Goal: Task Accomplishment & Management: Manage account settings

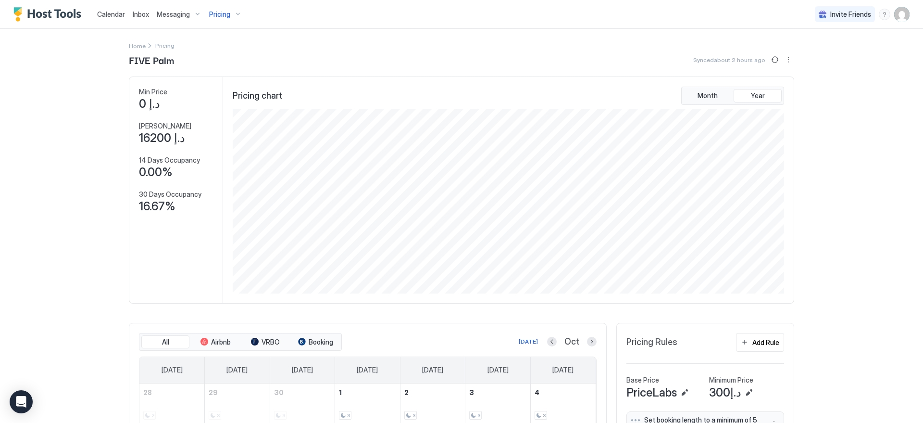
click at [900, 11] on img "User profile" at bounding box center [901, 14] width 15 height 15
click at [826, 55] on div "Settings" at bounding box center [841, 54] width 122 height 17
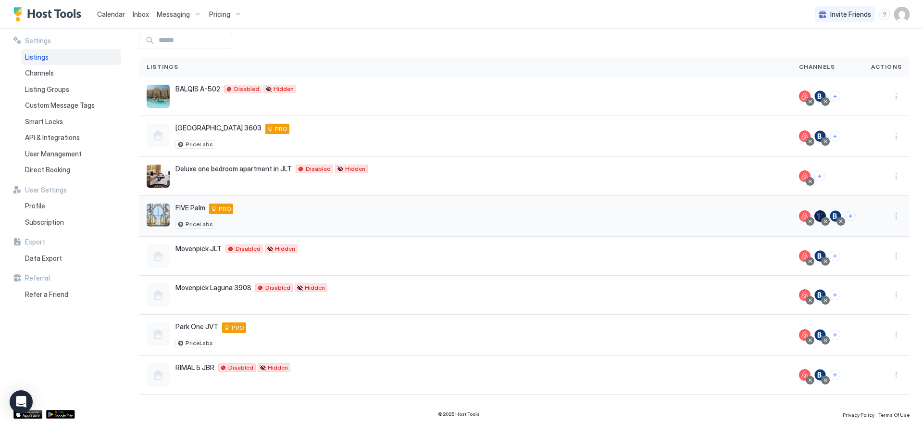
scroll to position [44, 0]
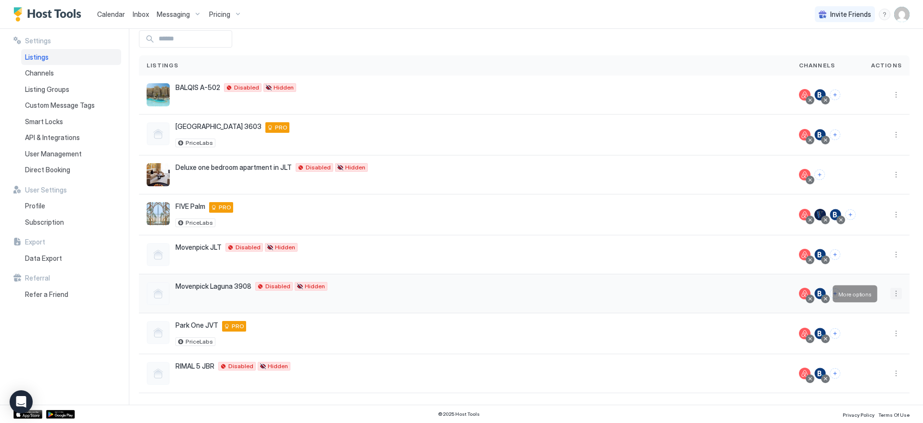
click at [891, 289] on button "More options" at bounding box center [897, 294] width 12 height 12
click at [856, 338] on span "Listing Settings" at bounding box center [867, 337] width 43 height 7
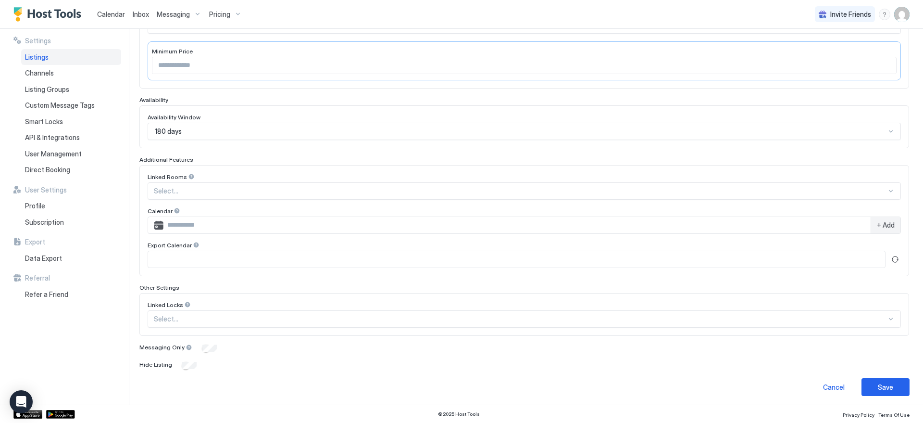
scroll to position [196, 0]
click at [867, 380] on button "Save" at bounding box center [886, 385] width 48 height 18
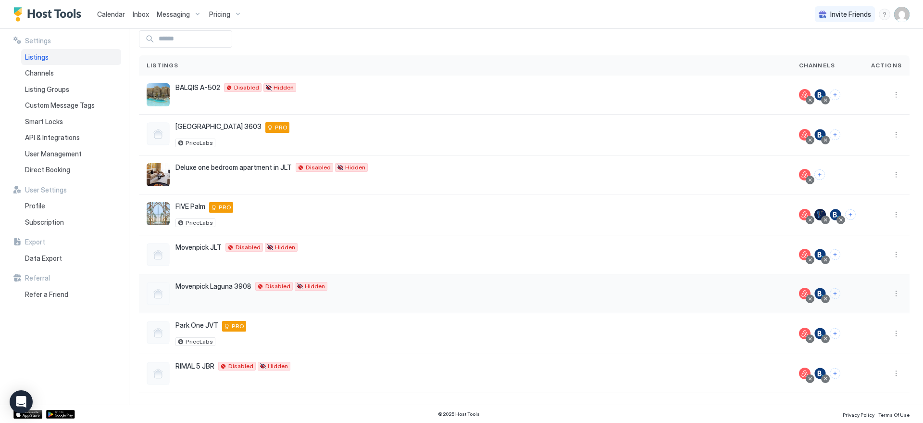
scroll to position [44, 0]
click at [892, 292] on button "More options" at bounding box center [897, 294] width 12 height 12
click at [878, 339] on span "Listing Settings" at bounding box center [867, 337] width 43 height 7
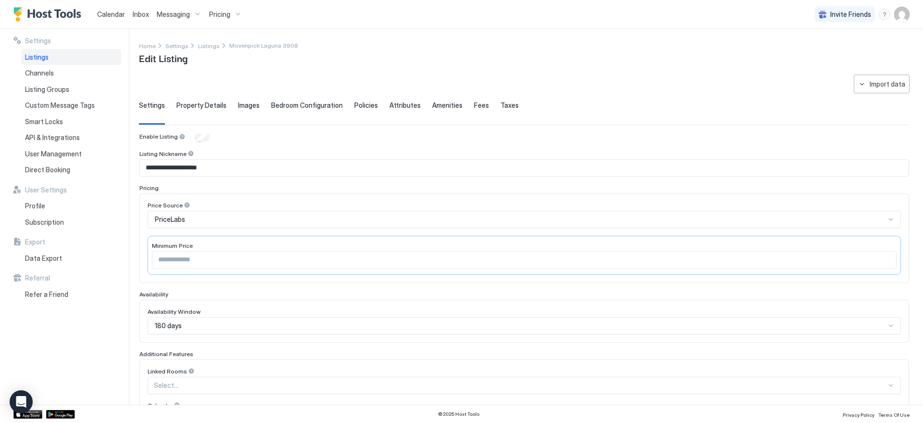
click at [199, 104] on span "Property Details" at bounding box center [201, 105] width 50 height 9
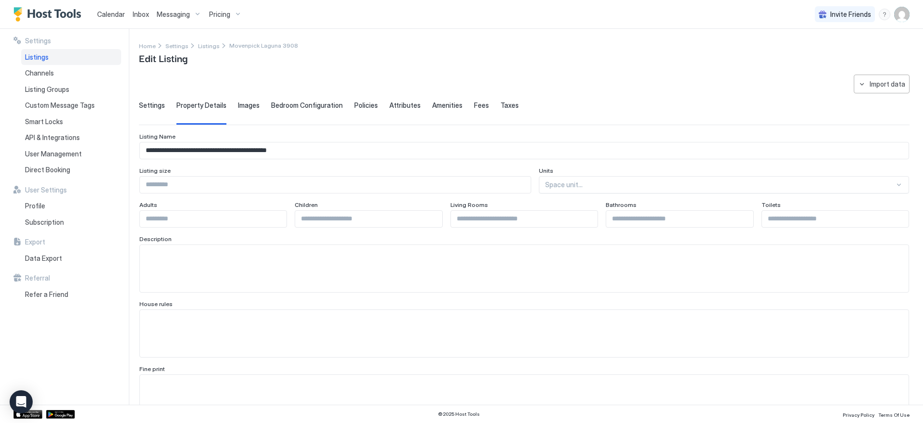
click at [257, 109] on div "Settings Property Details Images Bedroom Configuration Policies Attributes Amen…" at bounding box center [524, 113] width 771 height 24
click at [255, 109] on span "Images" at bounding box center [249, 105] width 22 height 9
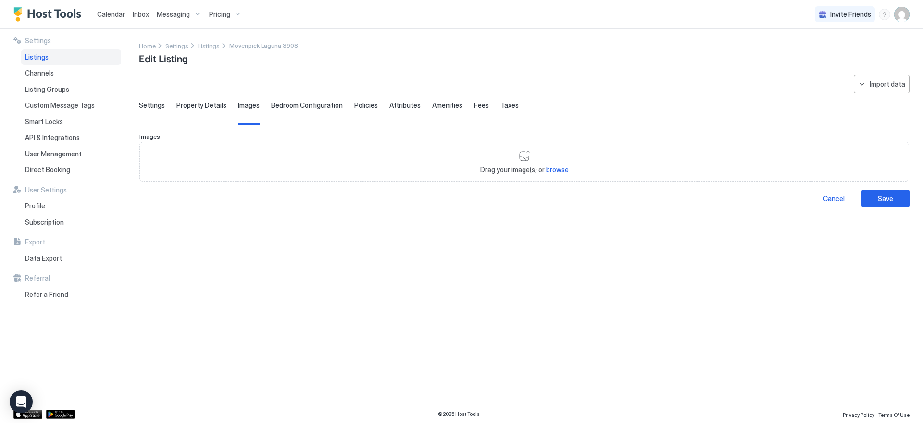
click at [277, 107] on span "Bedroom Configuration" at bounding box center [307, 105] width 72 height 9
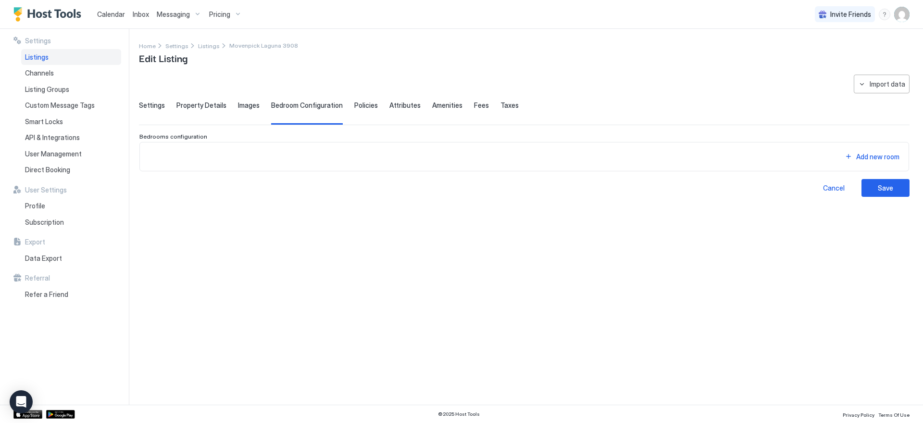
click at [364, 106] on span "Policies" at bounding box center [366, 105] width 24 height 9
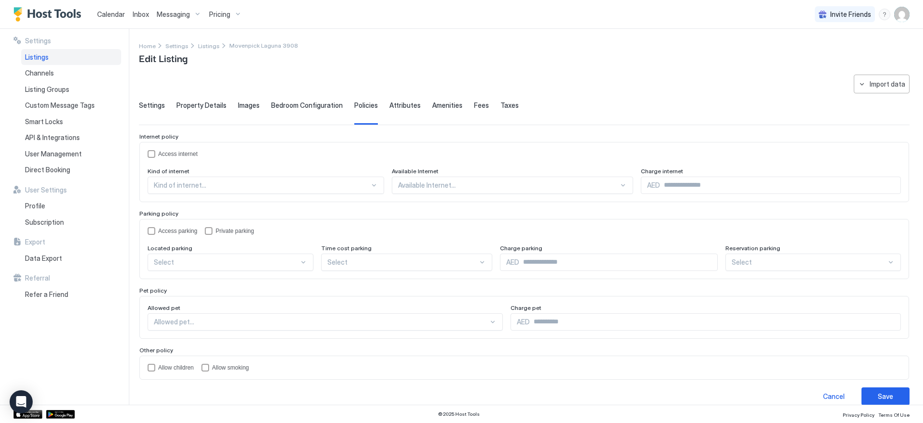
click at [405, 106] on span "Attributes" at bounding box center [404, 105] width 31 height 9
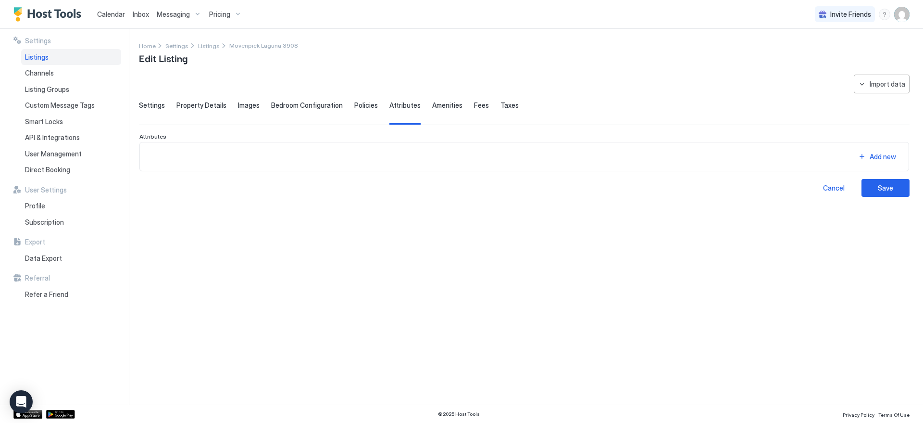
click at [448, 110] on div "Amenities" at bounding box center [447, 113] width 30 height 24
click at [474, 109] on span "Fees" at bounding box center [481, 105] width 15 height 9
click at [501, 107] on span "Taxes" at bounding box center [510, 105] width 18 height 9
click at [160, 104] on span "Settings" at bounding box center [152, 105] width 26 height 9
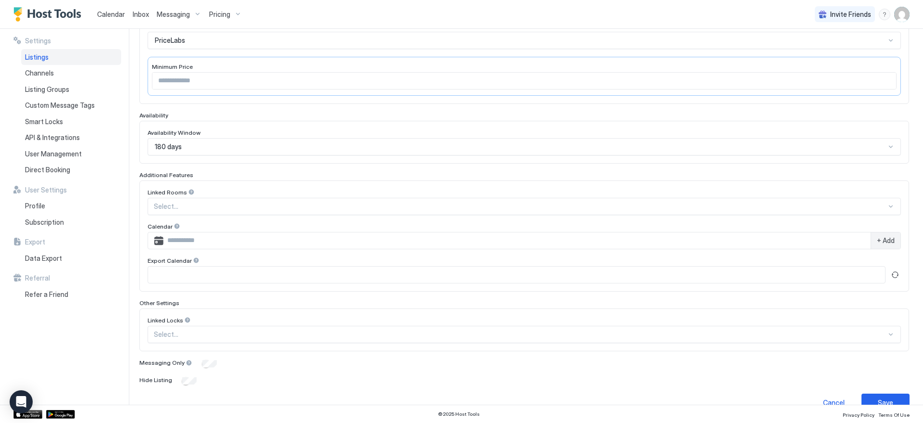
scroll to position [197, 0]
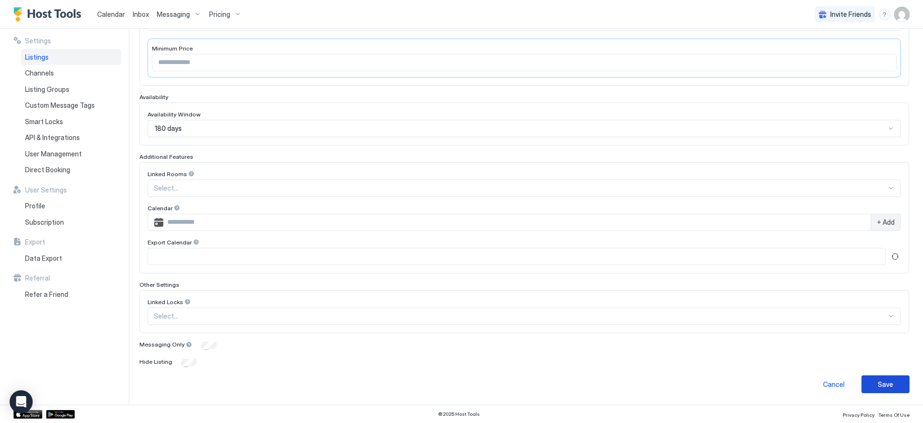
click at [880, 384] on div "Save" at bounding box center [885, 384] width 15 height 10
click at [826, 381] on div "Cancel" at bounding box center [834, 384] width 22 height 10
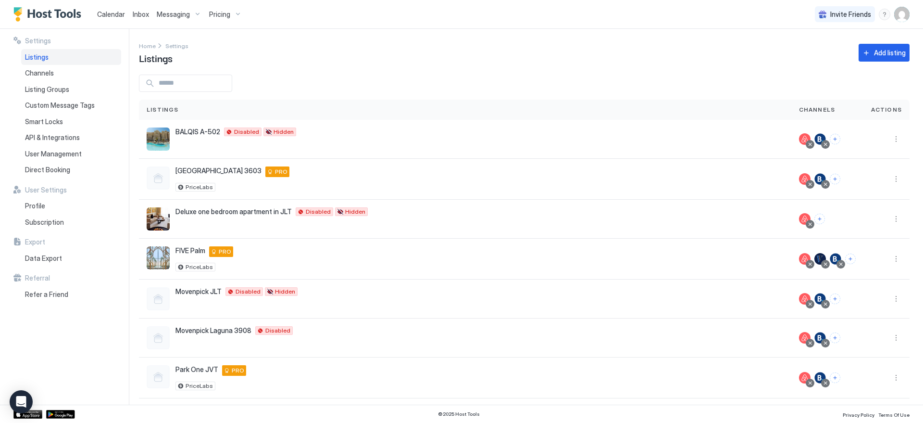
click at [232, 17] on div "Pricing" at bounding box center [225, 14] width 40 height 16
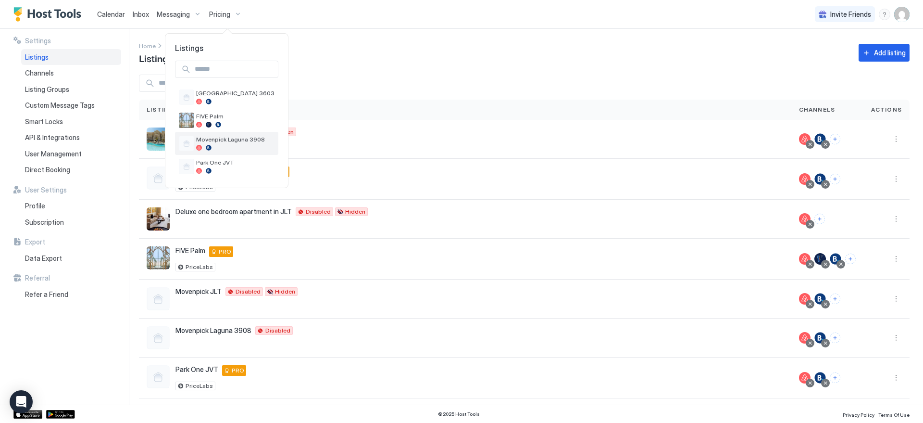
click at [255, 137] on span "Movenpick Laguna 3908" at bounding box center [235, 139] width 78 height 7
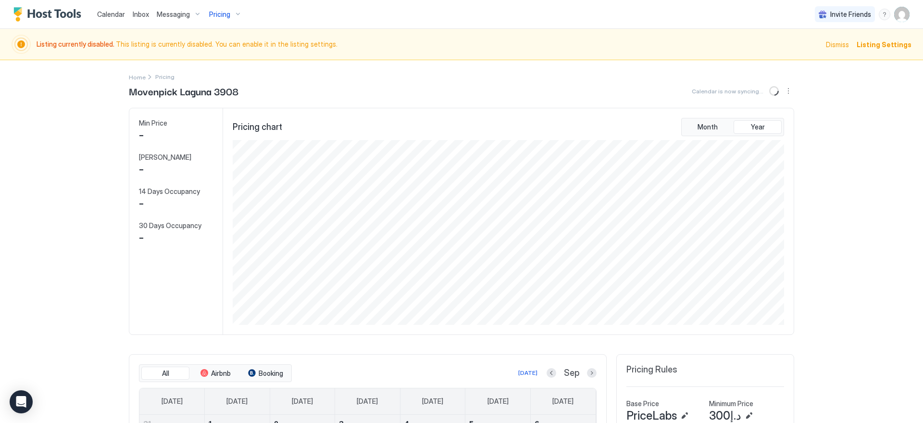
scroll to position [185, 553]
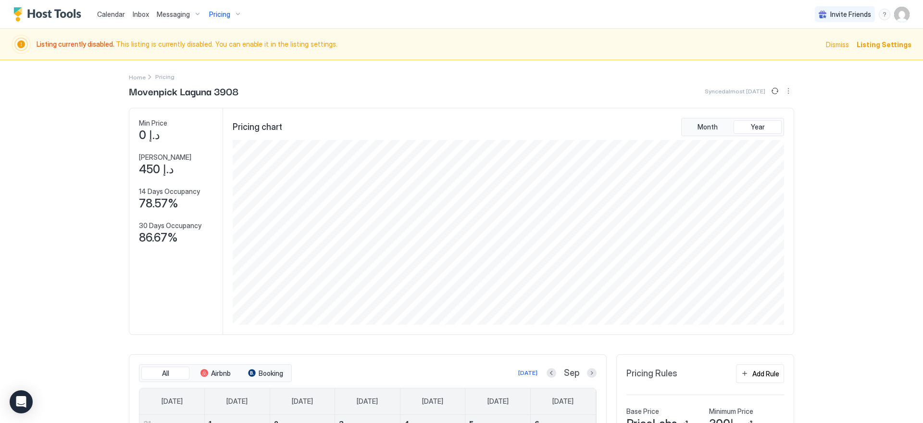
click at [882, 45] on span "Listing Settings" at bounding box center [884, 44] width 55 height 10
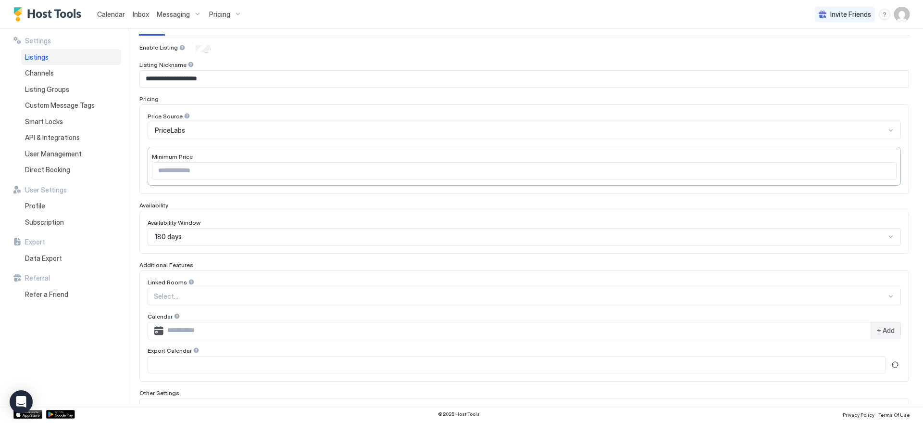
scroll to position [180, 0]
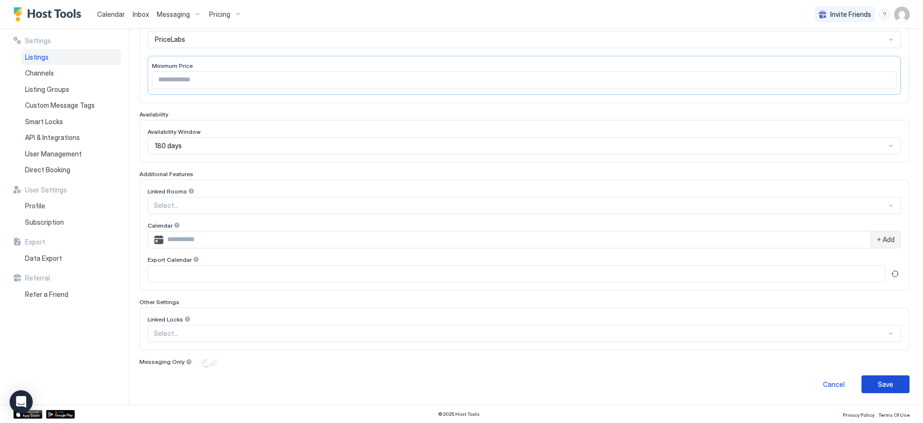
click at [881, 385] on div "Save" at bounding box center [885, 384] width 15 height 10
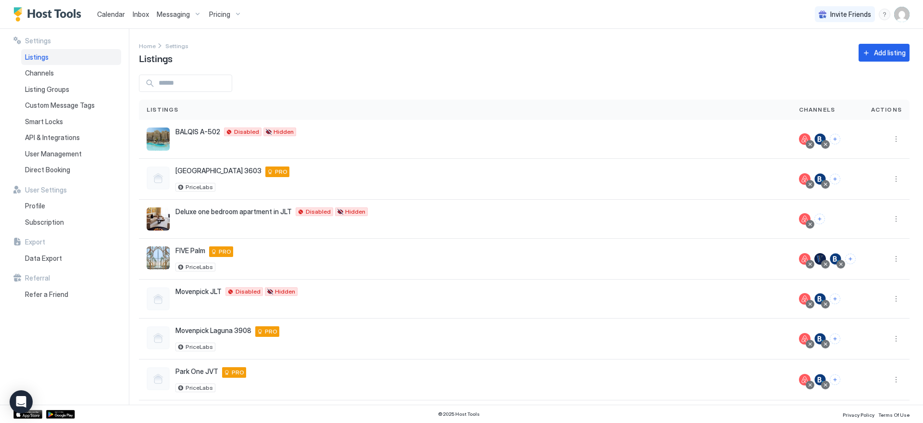
click at [221, 13] on span "Pricing" at bounding box center [219, 14] width 21 height 9
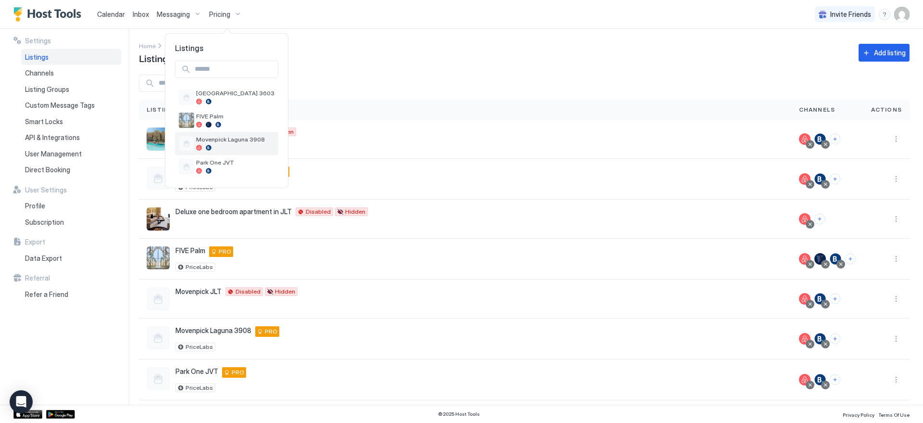
click at [226, 136] on span "Movenpick Laguna 3908" at bounding box center [235, 139] width 78 height 7
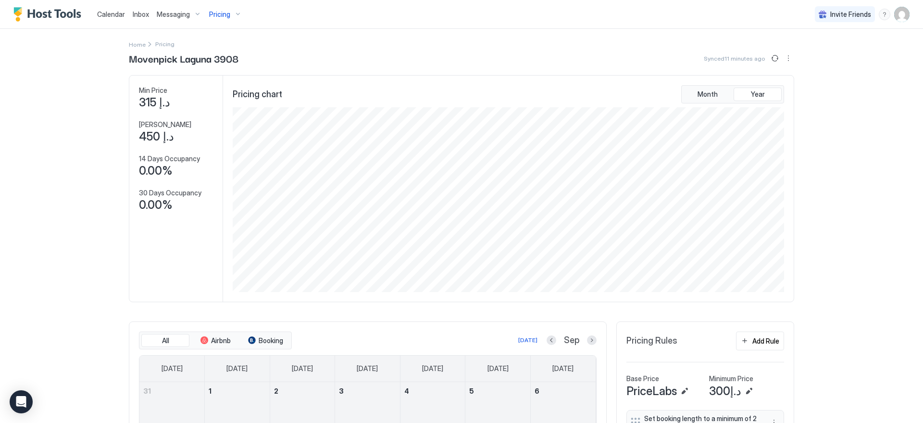
scroll to position [2, 0]
click at [897, 18] on img "User profile" at bounding box center [901, 14] width 15 height 15
click at [856, 48] on div "Settings" at bounding box center [841, 54] width 122 height 17
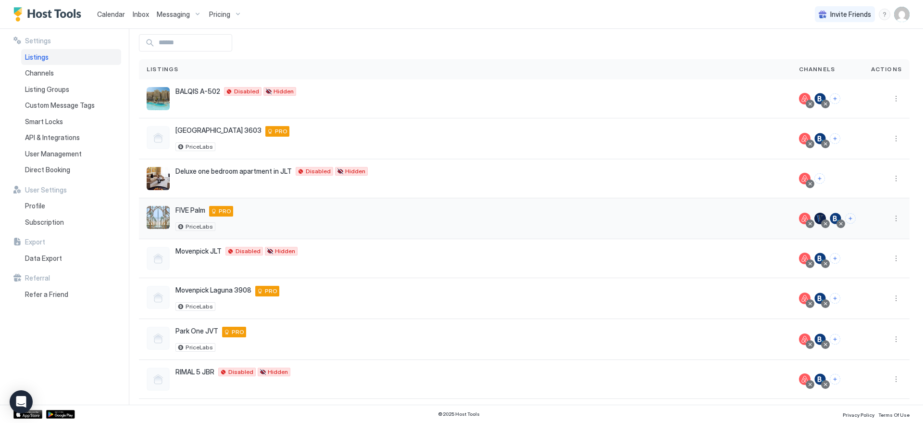
scroll to position [46, 0]
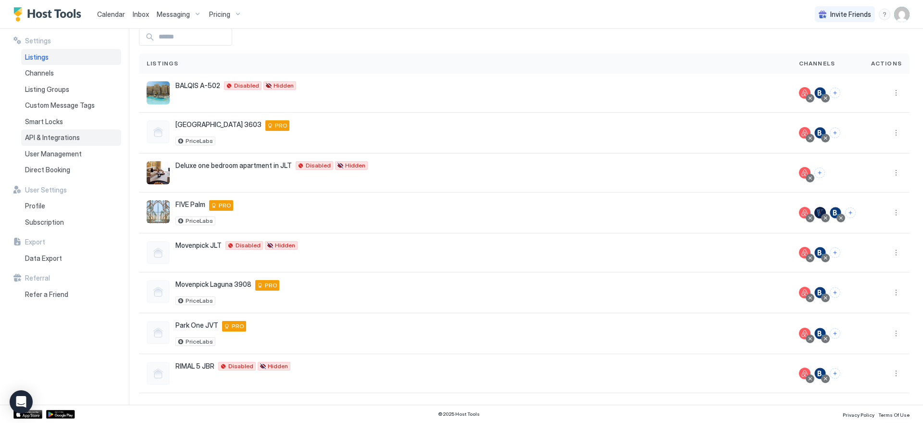
click at [73, 140] on span "API & Integrations" at bounding box center [52, 137] width 55 height 9
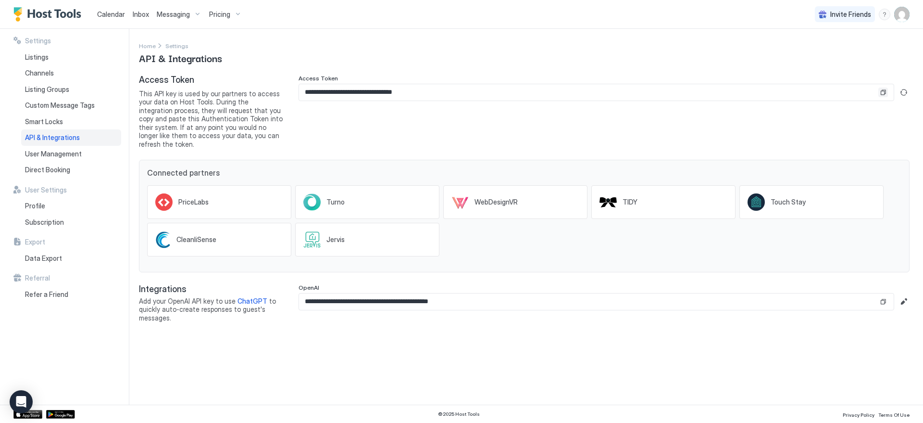
click at [885, 94] on button "Copy" at bounding box center [884, 93] width 10 height 10
click at [222, 17] on span "Pricing" at bounding box center [219, 14] width 21 height 9
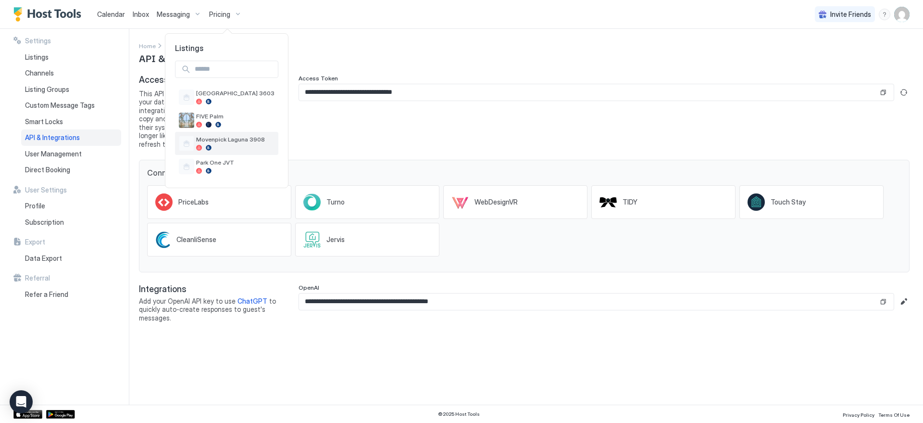
click at [231, 144] on div "Movenpick Laguna 3908" at bounding box center [235, 143] width 78 height 15
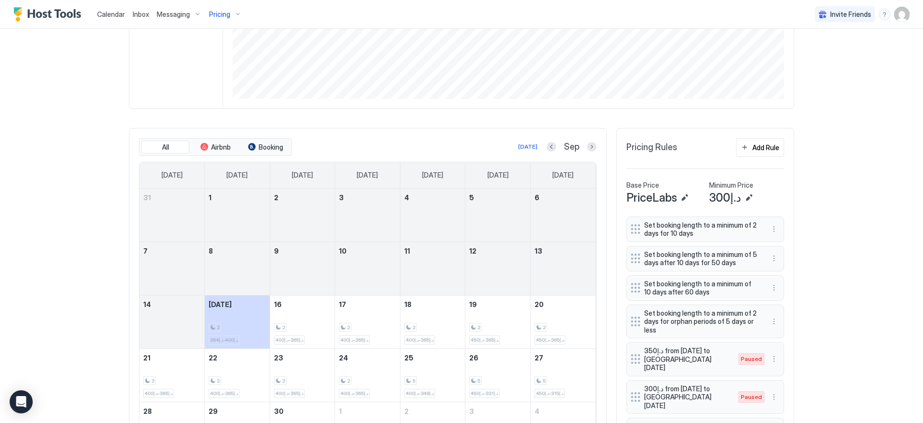
scroll to position [208, 0]
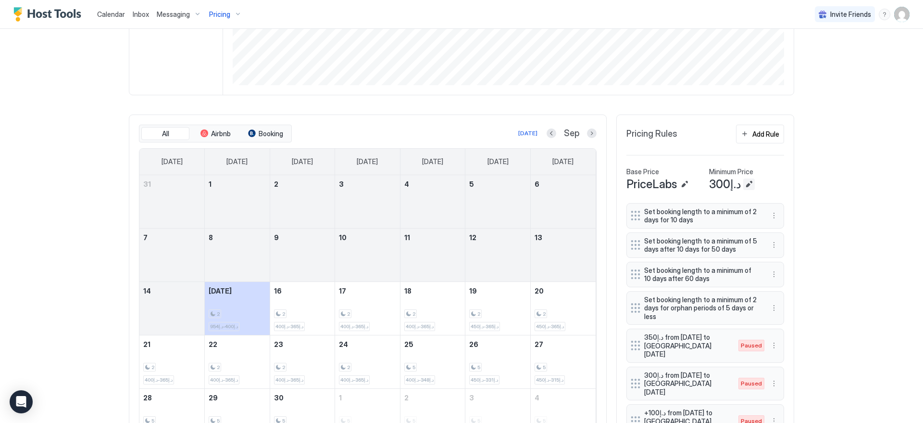
click at [748, 184] on button "Edit" at bounding box center [749, 184] width 12 height 12
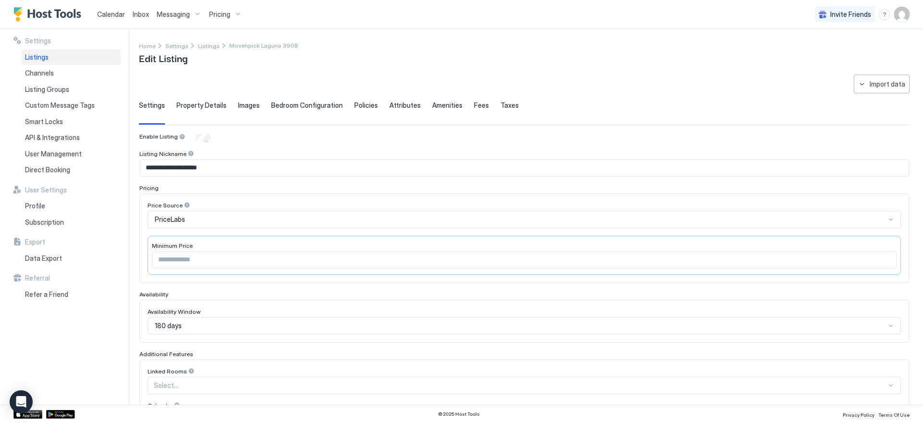
click at [206, 105] on span "Property Details" at bounding box center [201, 105] width 50 height 9
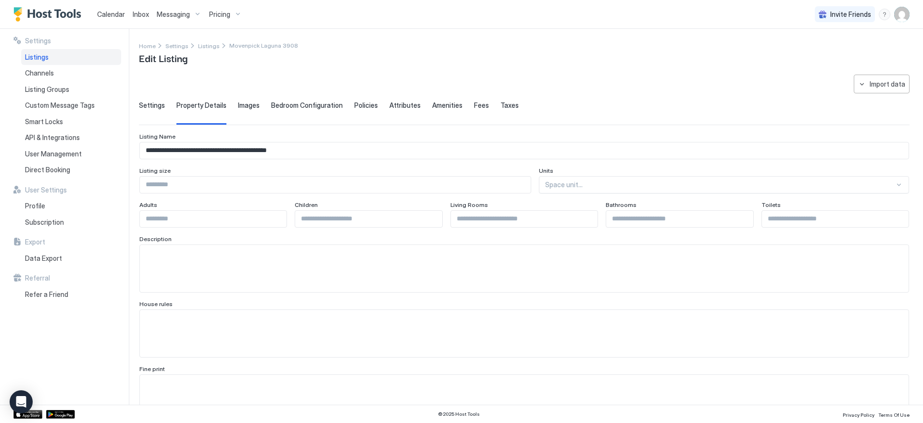
click at [154, 107] on span "Settings" at bounding box center [152, 105] width 26 height 9
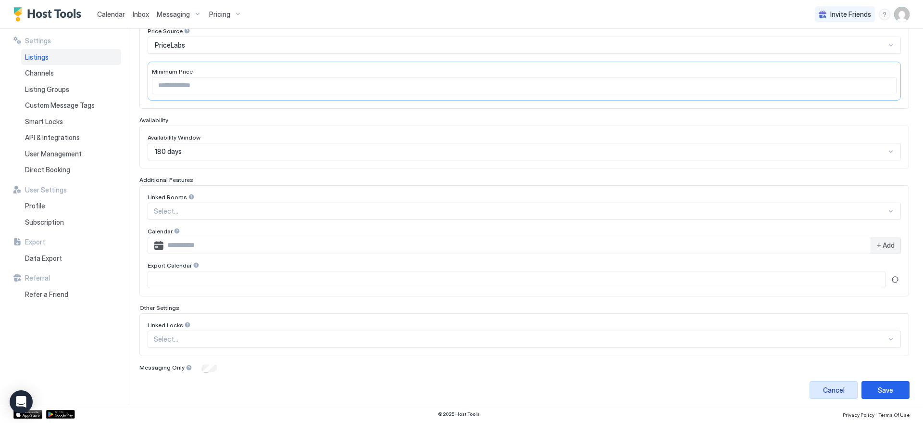
click at [828, 389] on div "Cancel" at bounding box center [834, 390] width 22 height 10
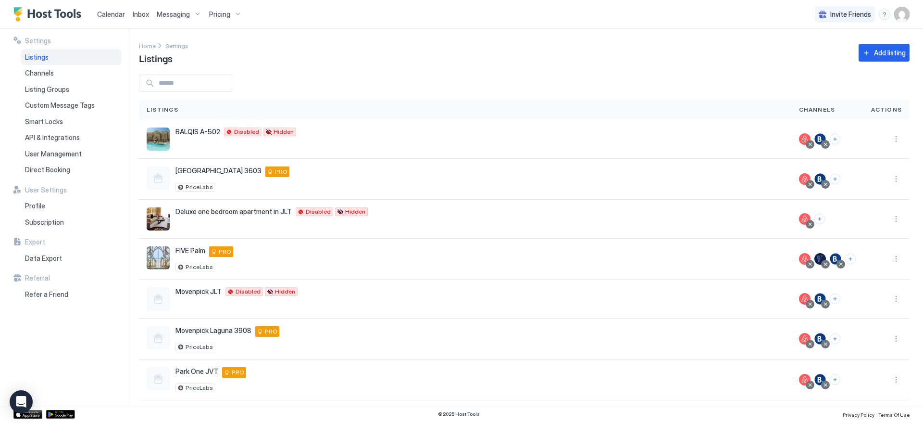
click at [226, 13] on span "Pricing" at bounding box center [219, 14] width 21 height 9
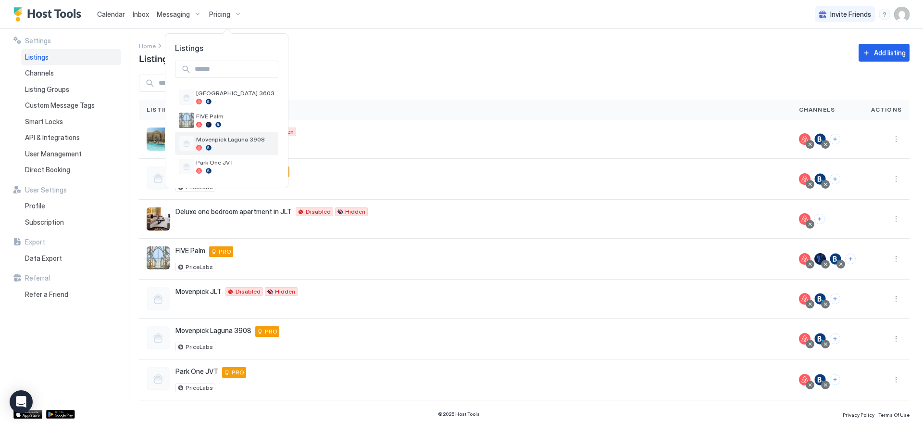
click at [237, 141] on span "Movenpick Laguna 3908" at bounding box center [235, 139] width 78 height 7
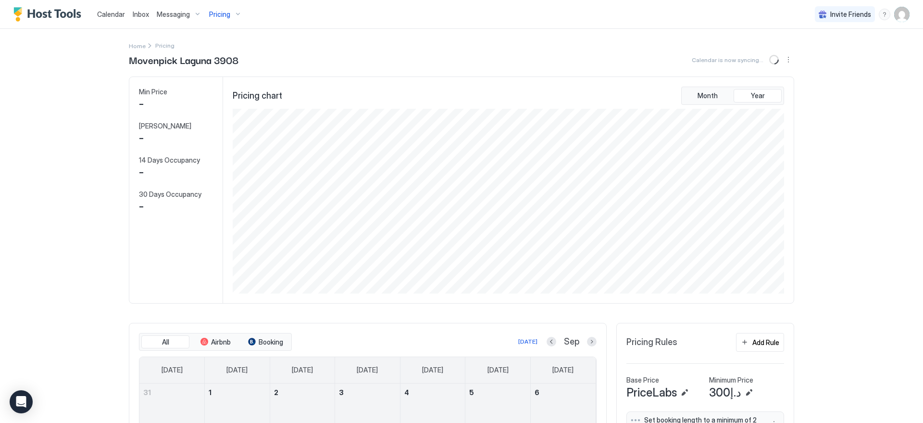
scroll to position [185, 553]
click at [774, 59] on button "Sync prices" at bounding box center [775, 60] width 12 height 12
click at [777, 59] on button "Sync prices" at bounding box center [775, 60] width 12 height 12
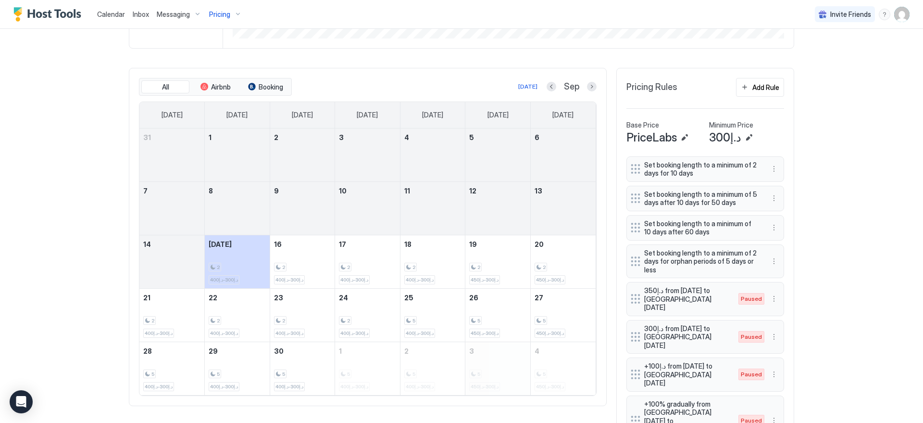
scroll to position [360, 0]
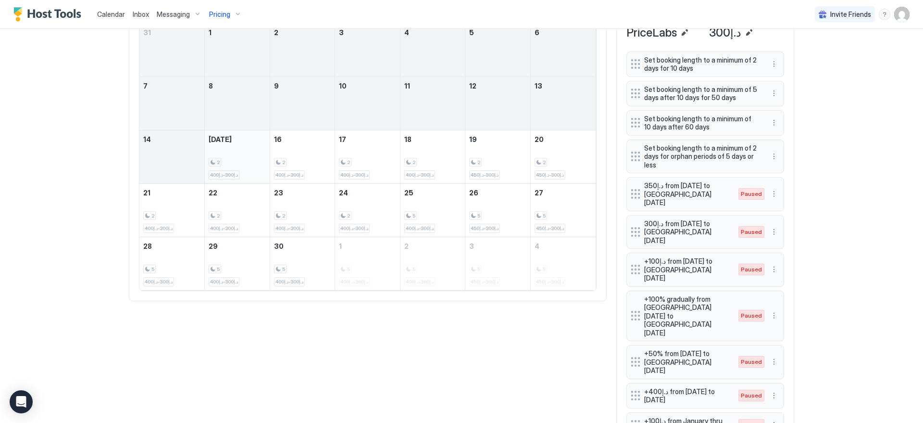
click at [242, 149] on div "2 د.إ300-د.إ400" at bounding box center [237, 156] width 57 height 45
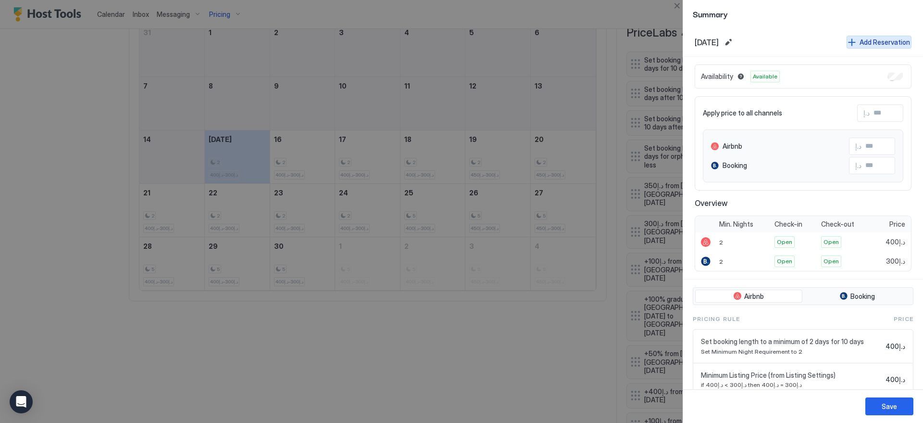
click at [860, 45] on div "Add Reservation" at bounding box center [885, 42] width 50 height 10
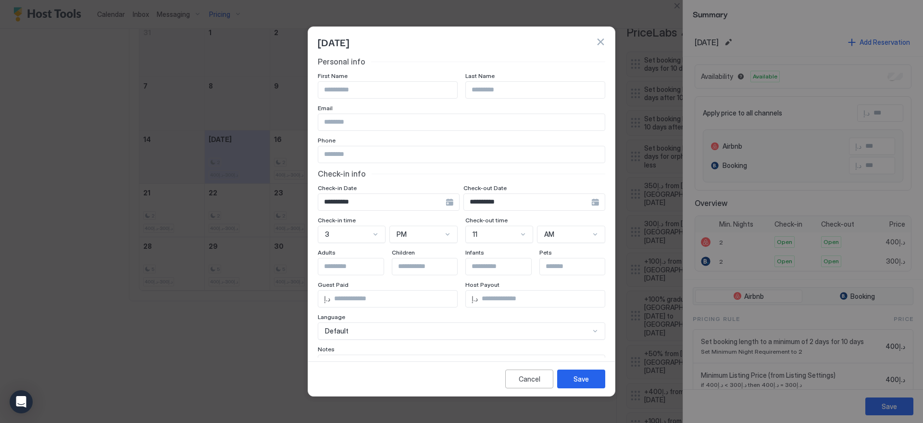
click at [603, 42] on button "button" at bounding box center [601, 42] width 10 height 10
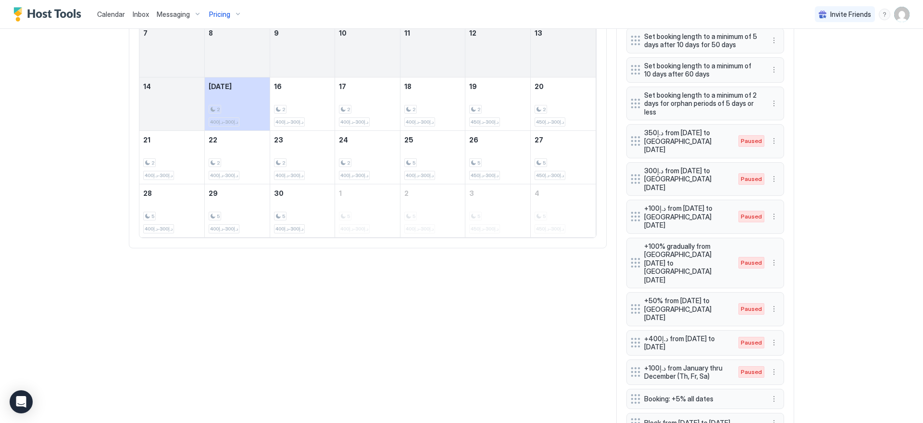
scroll to position [415, 0]
click at [773, 415] on button "More options" at bounding box center [774, 421] width 12 height 12
click at [780, 326] on span "Edit" at bounding box center [785, 327] width 11 height 7
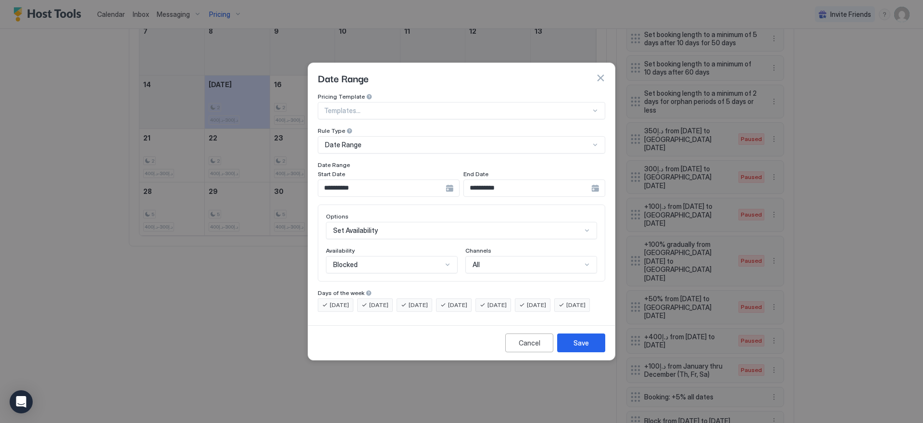
click at [447, 179] on div "**********" at bounding box center [389, 187] width 142 height 17
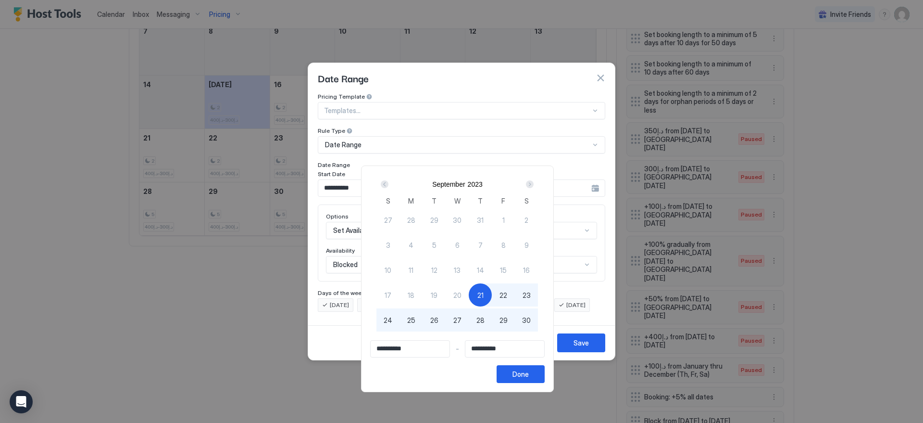
click at [534, 182] on div "Next" at bounding box center [530, 184] width 8 height 8
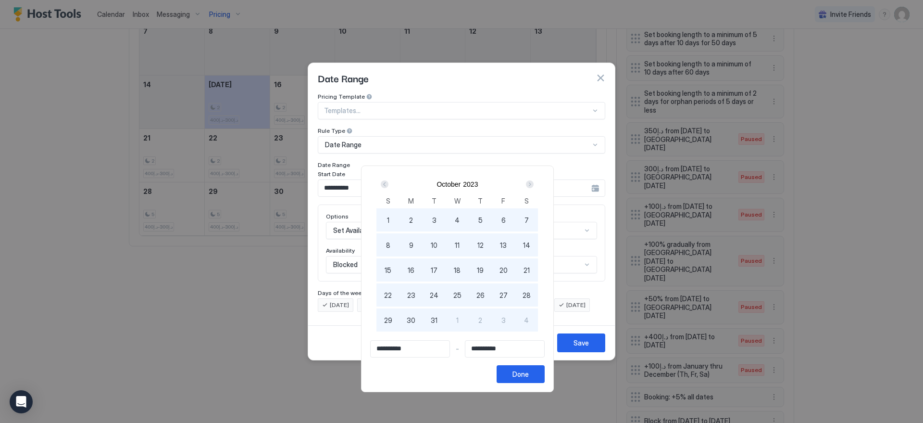
click at [534, 182] on div "Next" at bounding box center [530, 184] width 8 height 8
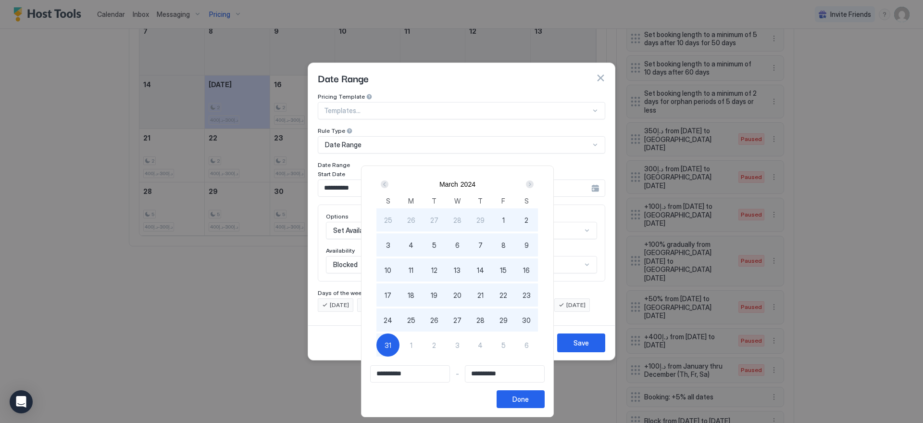
click at [534, 182] on div "Next" at bounding box center [530, 184] width 8 height 8
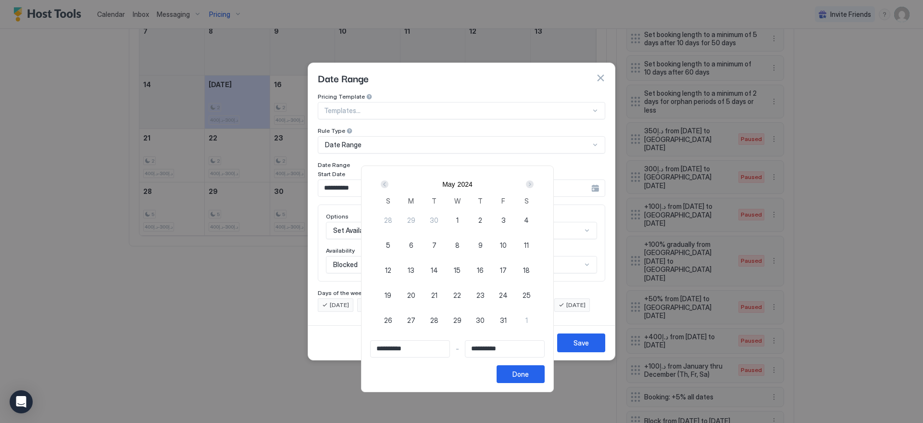
click at [534, 182] on div "Next" at bounding box center [530, 184] width 8 height 8
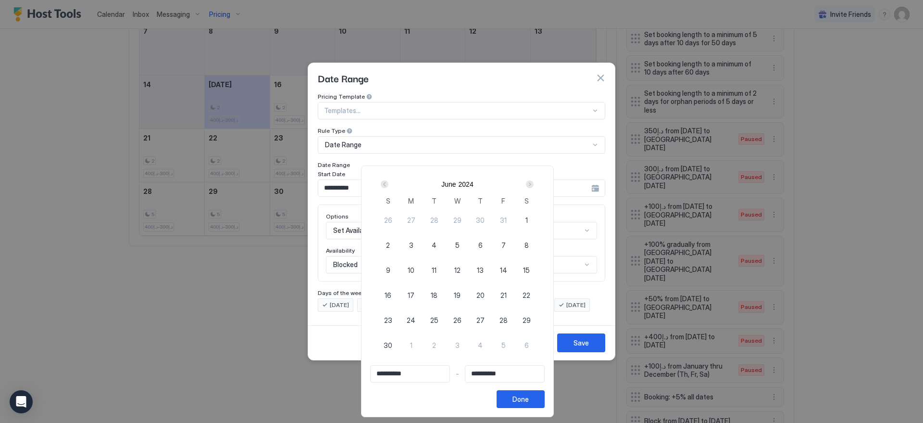
click at [534, 182] on div "Next" at bounding box center [530, 184] width 8 height 8
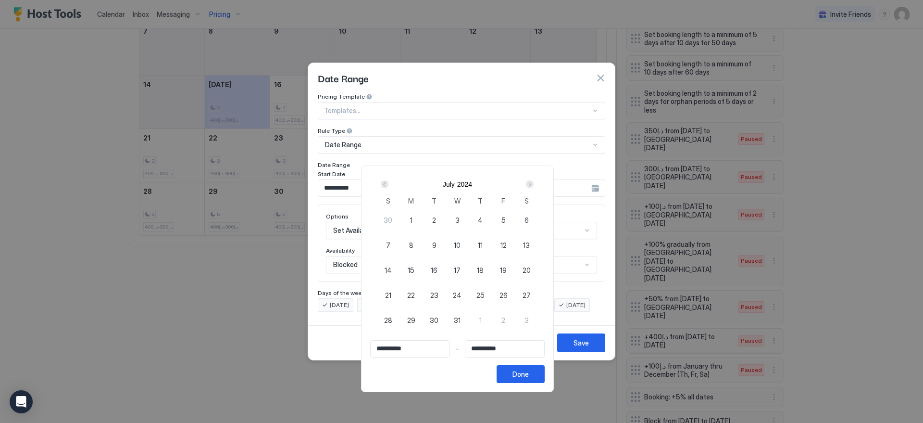
click at [534, 182] on div "Next" at bounding box center [530, 184] width 8 height 8
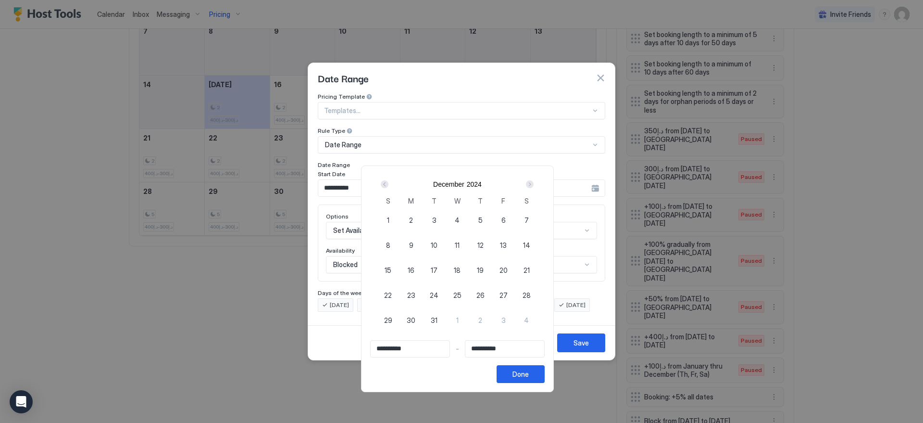
click at [534, 182] on div "Next" at bounding box center [530, 184] width 8 height 8
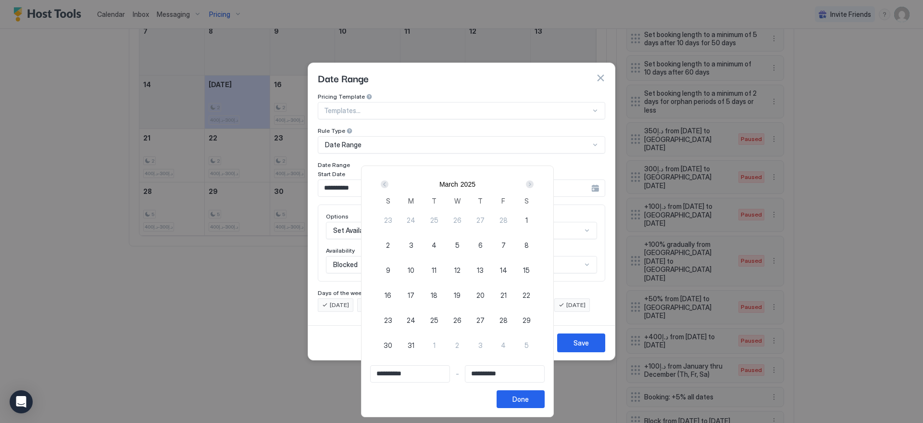
click at [534, 182] on div "Next" at bounding box center [530, 184] width 8 height 8
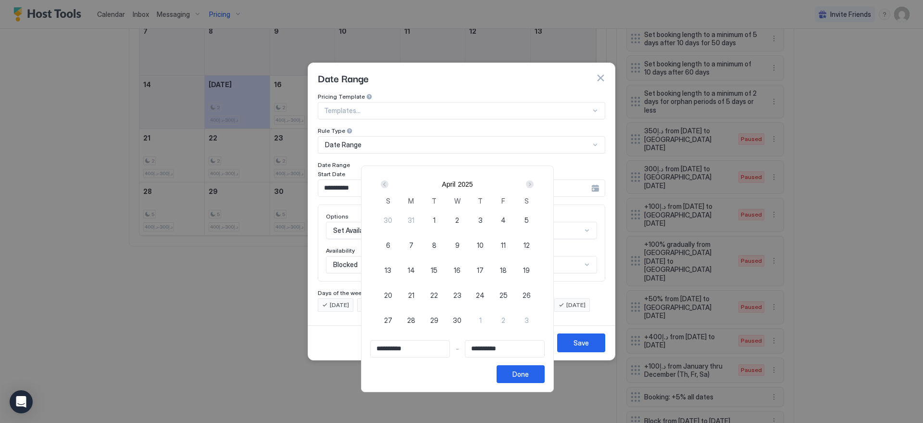
click at [534, 182] on div "Next" at bounding box center [530, 184] width 8 height 8
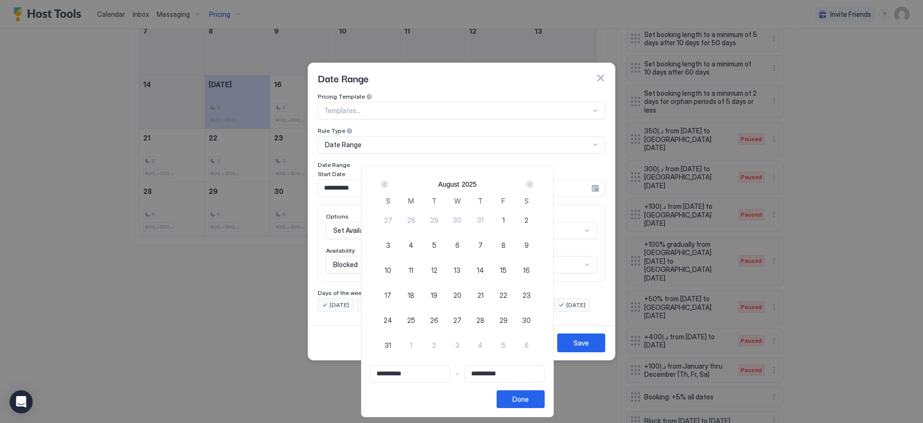
click at [534, 182] on div "Next" at bounding box center [530, 184] width 8 height 8
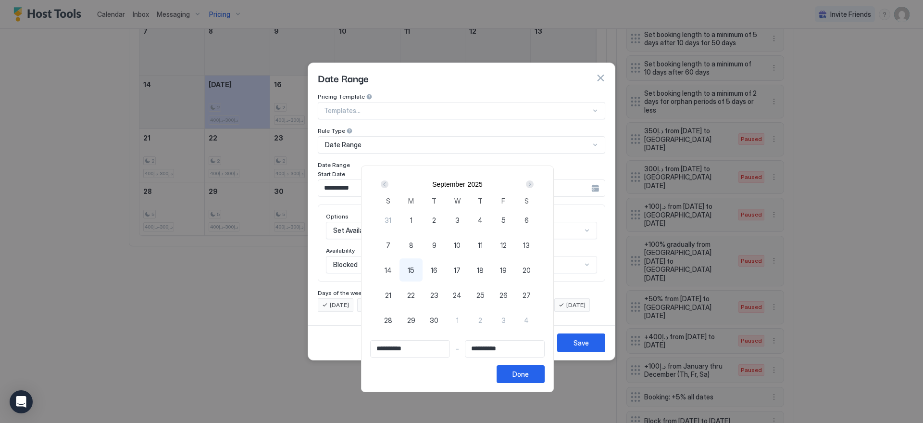
drag, startPoint x: 417, startPoint y: 270, endPoint x: 421, endPoint y: 266, distance: 5.4
click at [415, 269] on span "15" at bounding box center [411, 270] width 7 height 10
type input "**********"
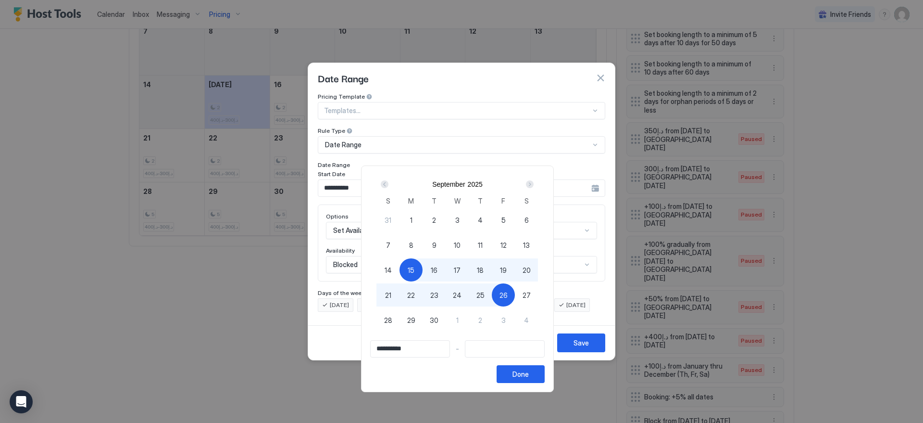
type input "**********"
click at [522, 297] on div "27" at bounding box center [526, 294] width 23 height 23
type input "**********"
click at [522, 368] on button "Done" at bounding box center [521, 374] width 48 height 18
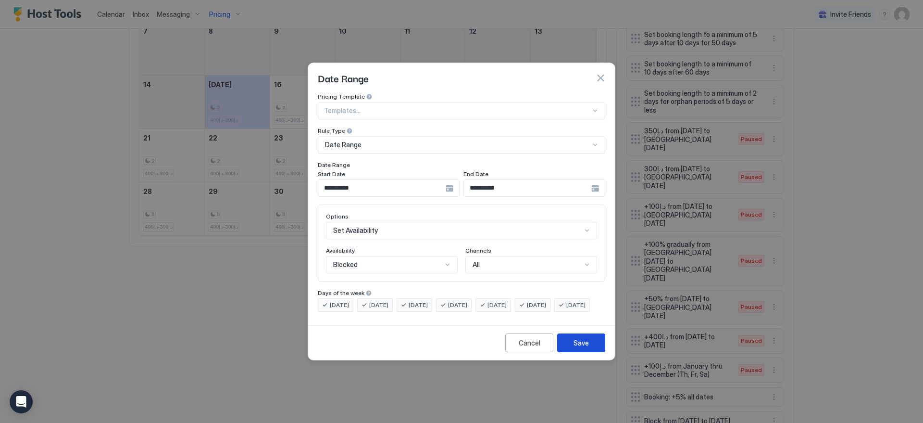
click at [572, 351] on button "Save" at bounding box center [581, 342] width 48 height 19
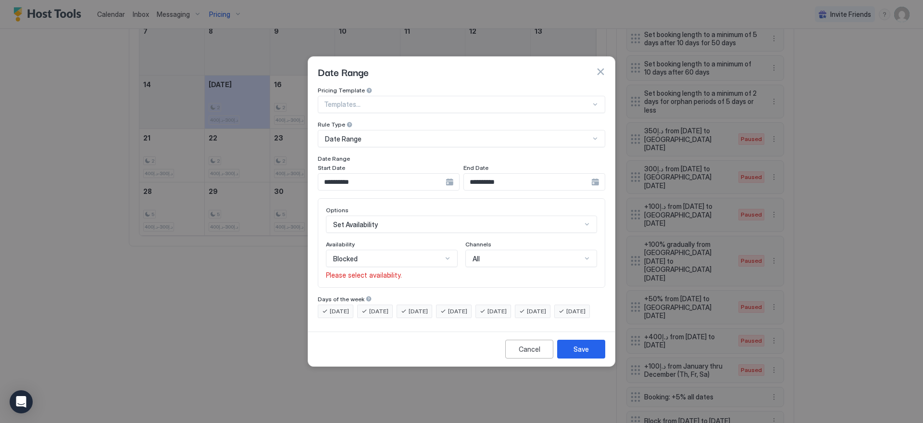
click at [434, 254] on div "Blocked" at bounding box center [387, 258] width 109 height 9
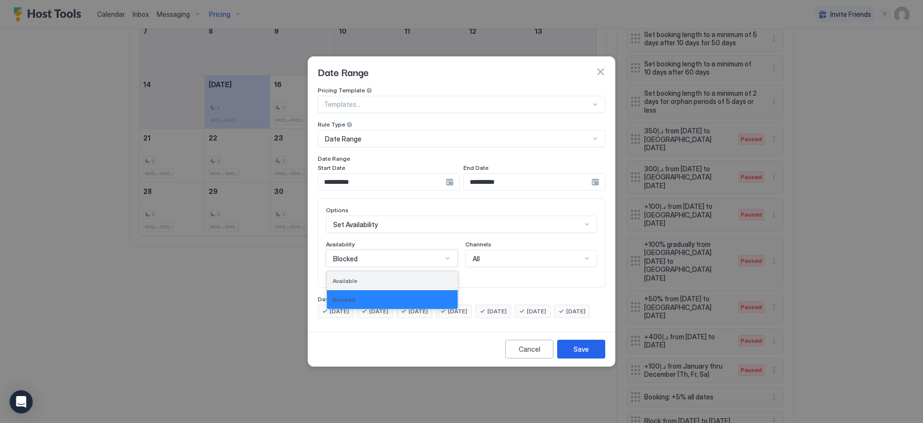
click at [431, 277] on div "Available" at bounding box center [392, 280] width 119 height 7
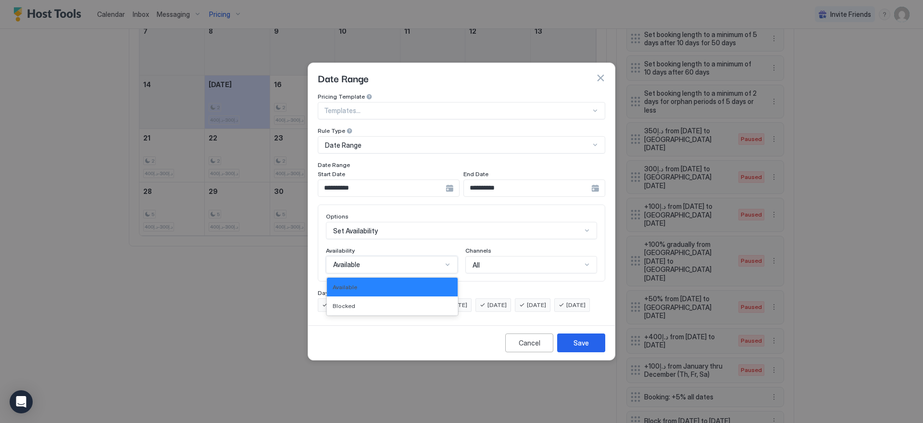
click at [436, 260] on div "Available" at bounding box center [387, 264] width 109 height 9
click at [427, 296] on div "Blocked" at bounding box center [392, 305] width 131 height 19
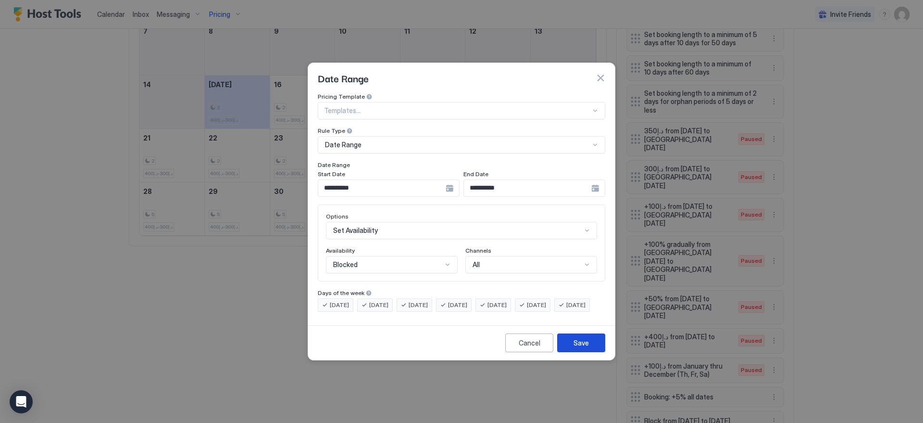
click at [583, 348] on div "Save" at bounding box center [581, 343] width 15 height 10
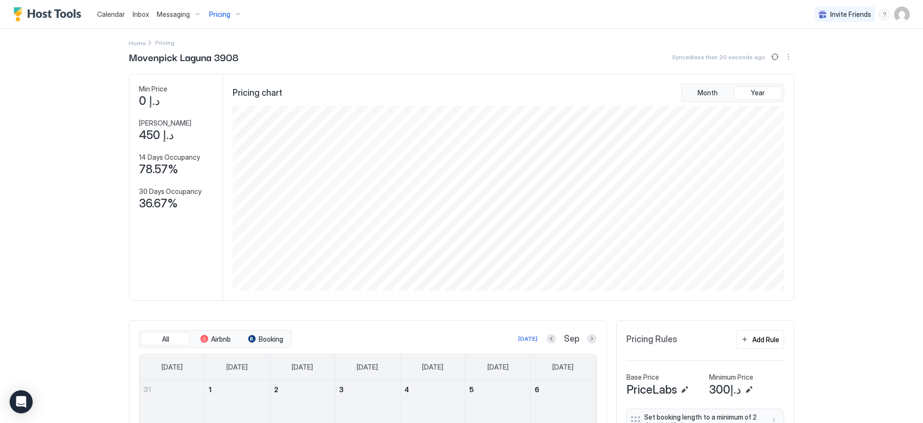
scroll to position [0, 0]
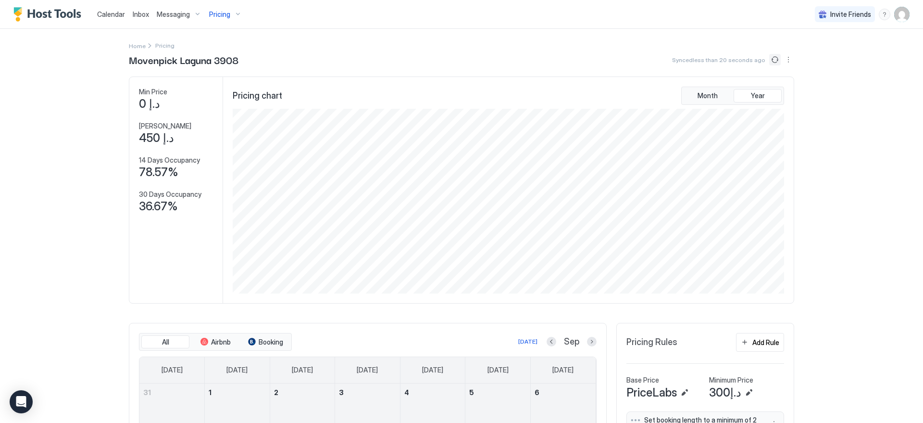
click at [772, 59] on button "Sync prices" at bounding box center [775, 60] width 12 height 12
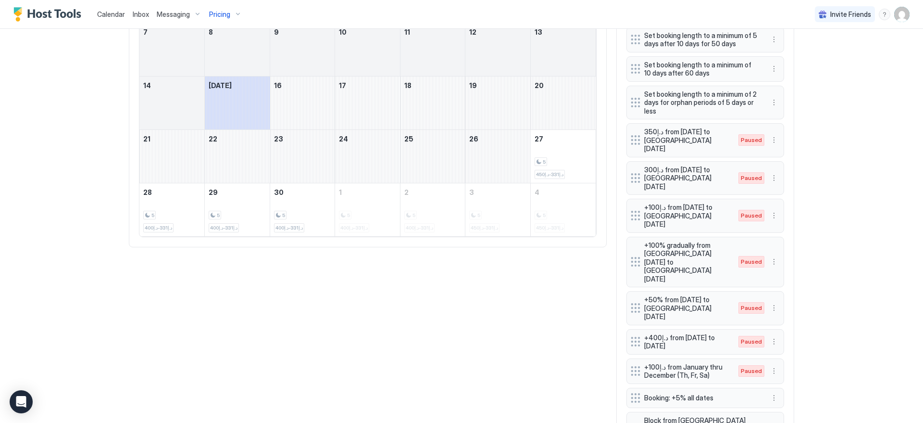
scroll to position [415, 0]
click at [769, 364] on button "More options" at bounding box center [774, 370] width 12 height 12
click at [788, 345] on span "Enable" at bounding box center [789, 348] width 19 height 7
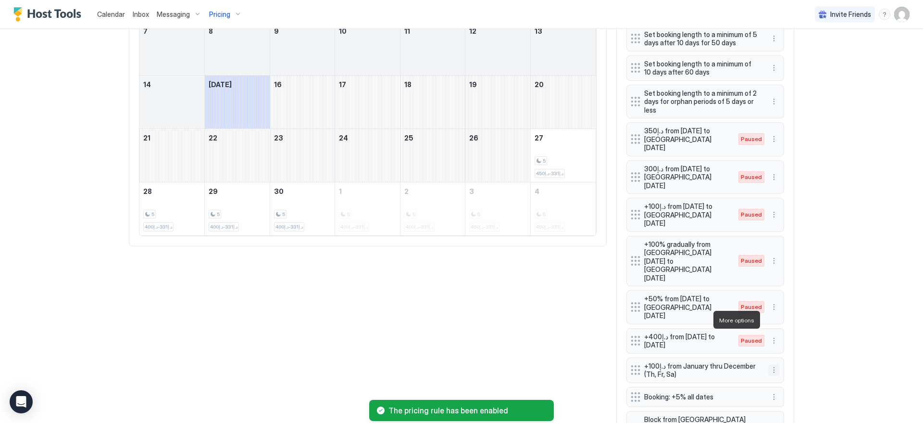
click at [769, 364] on button "More options" at bounding box center [774, 370] width 12 height 12
click at [774, 330] on div "Edit" at bounding box center [779, 332] width 21 height 7
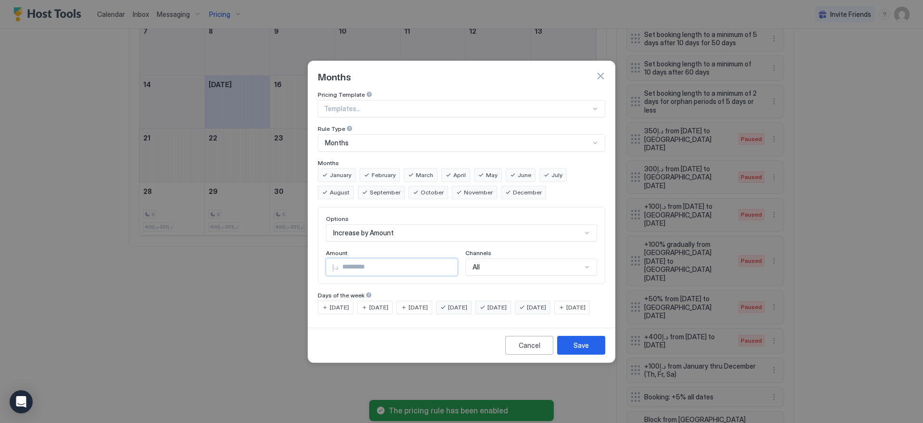
drag, startPoint x: 362, startPoint y: 260, endPoint x: 253, endPoint y: 239, distance: 110.2
click at [256, 239] on div "Months Pricing Template Templates... Rule Type Months Months January February M…" at bounding box center [461, 211] width 923 height 423
type input "**"
click at [586, 354] on button "Save" at bounding box center [581, 345] width 48 height 19
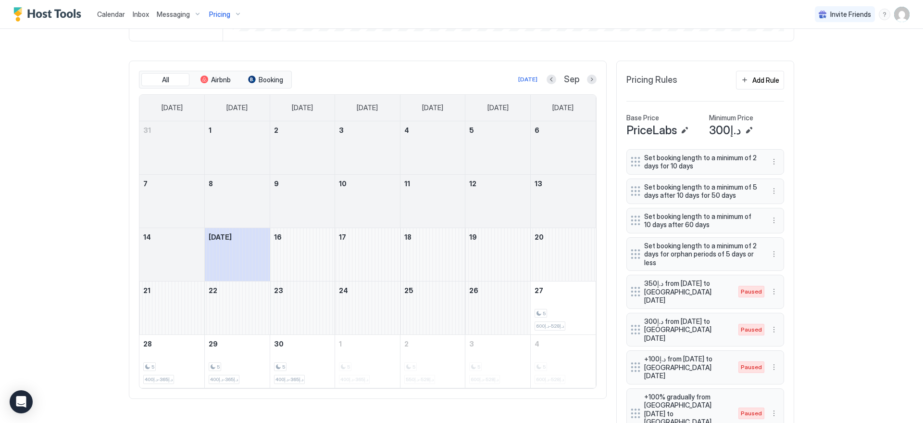
scroll to position [257, 0]
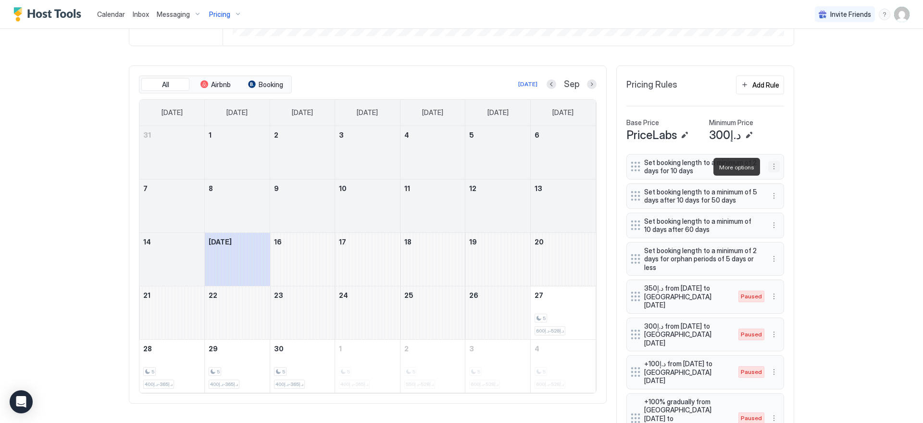
click at [772, 168] on button "More options" at bounding box center [774, 167] width 12 height 12
click at [774, 179] on div "Edit" at bounding box center [779, 179] width 21 height 7
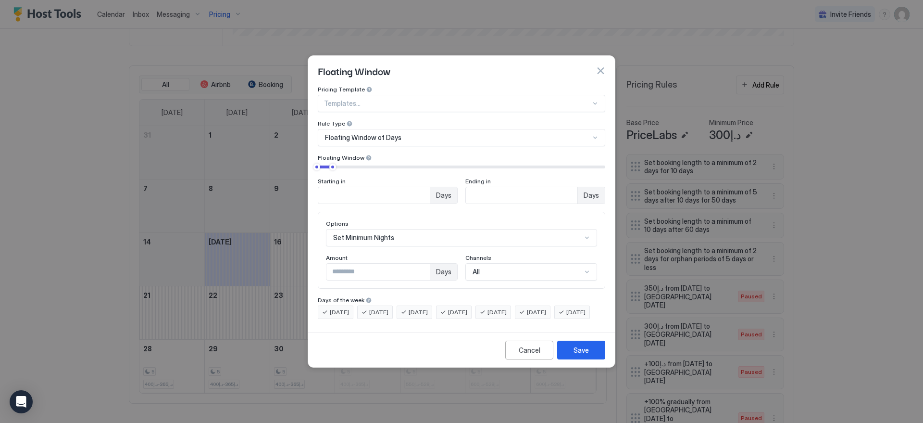
type input "*"
click at [421, 264] on input "*" at bounding box center [378, 272] width 103 height 16
click at [581, 355] on div "Save" at bounding box center [581, 350] width 15 height 10
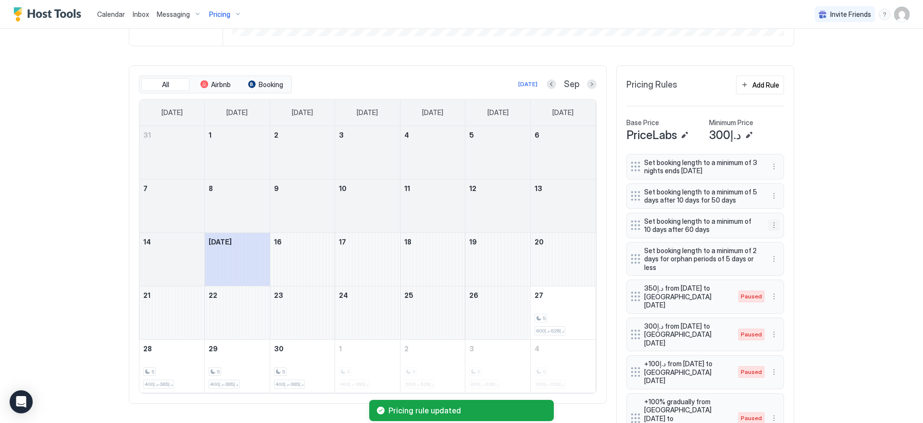
click at [770, 225] on button "More options" at bounding box center [774, 225] width 12 height 12
click at [779, 237] on div "Edit" at bounding box center [779, 238] width 21 height 7
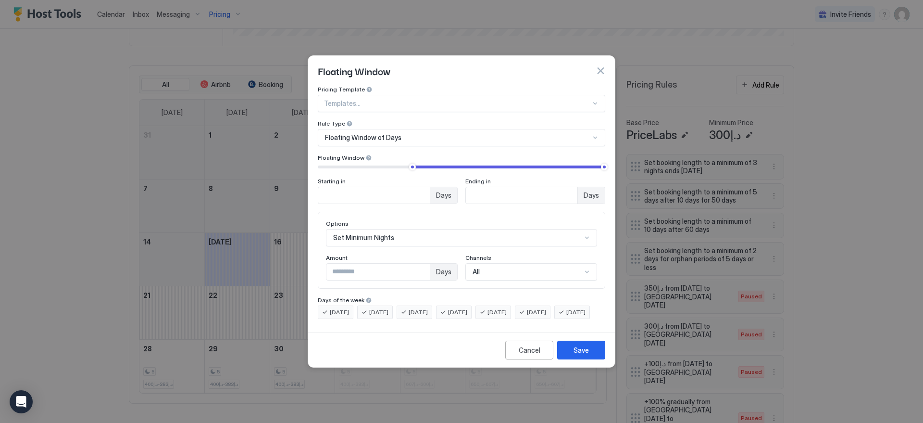
click at [420, 267] on input "*" at bounding box center [378, 272] width 103 height 16
click at [421, 264] on input "*" at bounding box center [378, 272] width 103 height 16
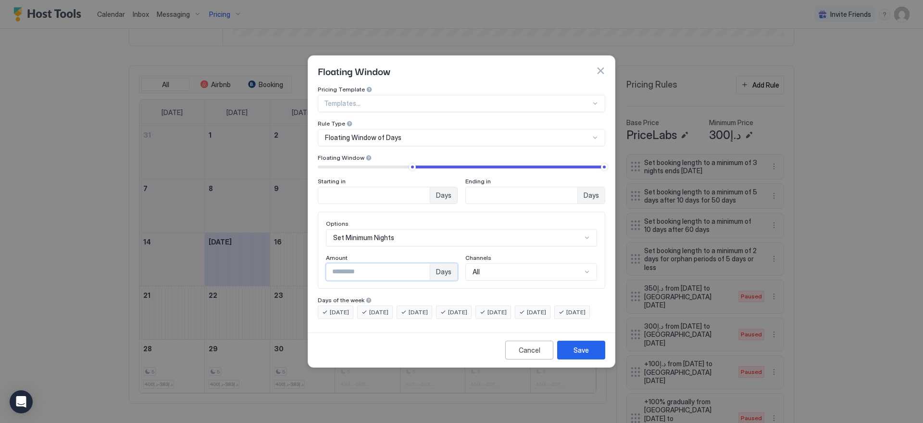
click at [421, 264] on input "*" at bounding box center [378, 272] width 103 height 16
type input "**"
click at [421, 264] on input "**" at bounding box center [378, 272] width 103 height 16
click at [538, 355] on div "Cancel" at bounding box center [530, 350] width 22 height 10
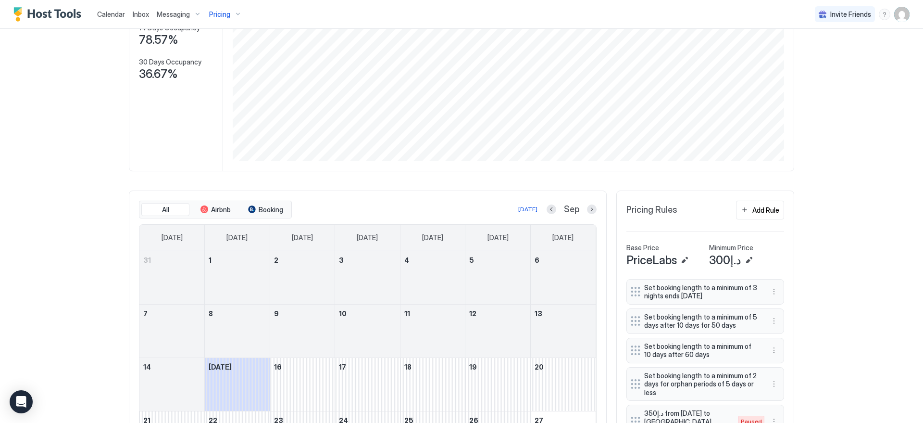
scroll to position [299, 0]
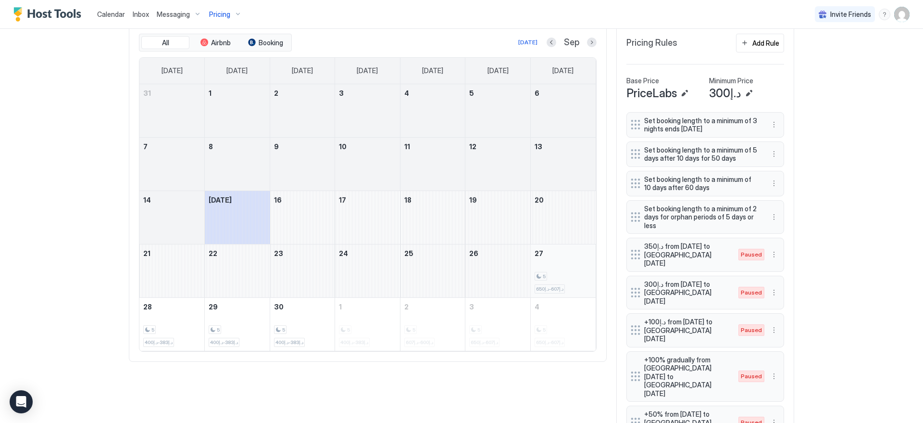
click at [540, 258] on div "5 د.إ607-د.إ650" at bounding box center [563, 270] width 57 height 45
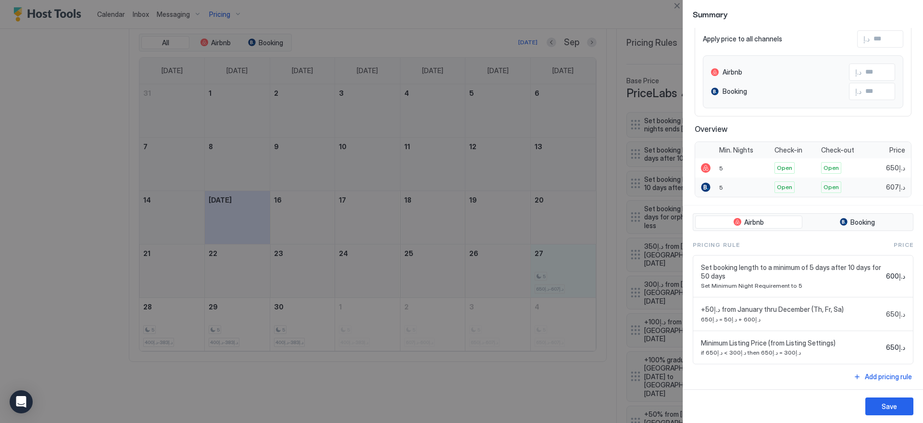
scroll to position [75, 0]
click at [678, 7] on button "Close" at bounding box center [677, 6] width 12 height 12
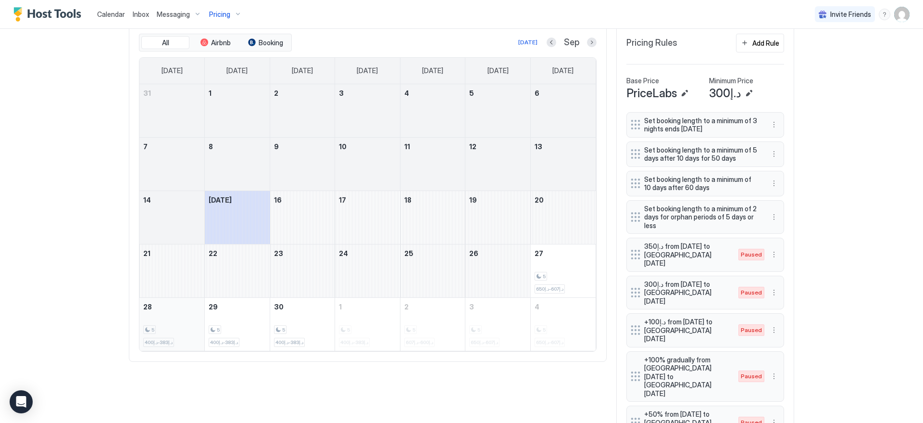
click at [180, 313] on div "5 د.إ383-د.إ400" at bounding box center [171, 324] width 57 height 45
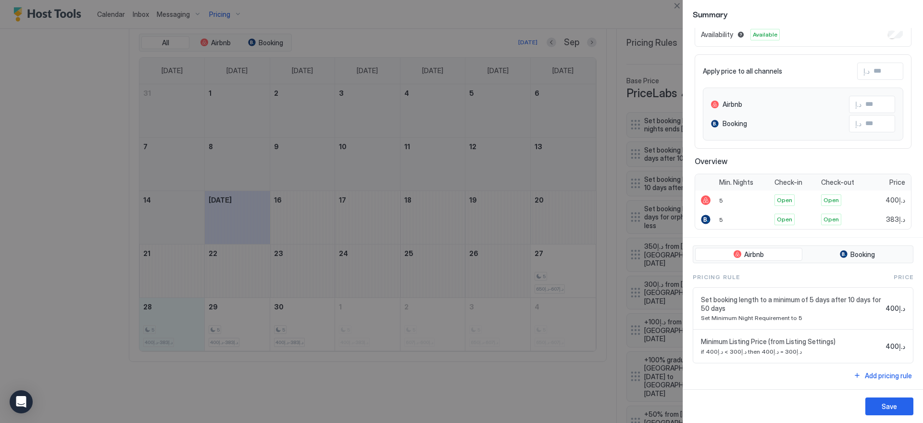
scroll to position [42, 0]
click at [678, 0] on button "Close" at bounding box center [677, 6] width 12 height 12
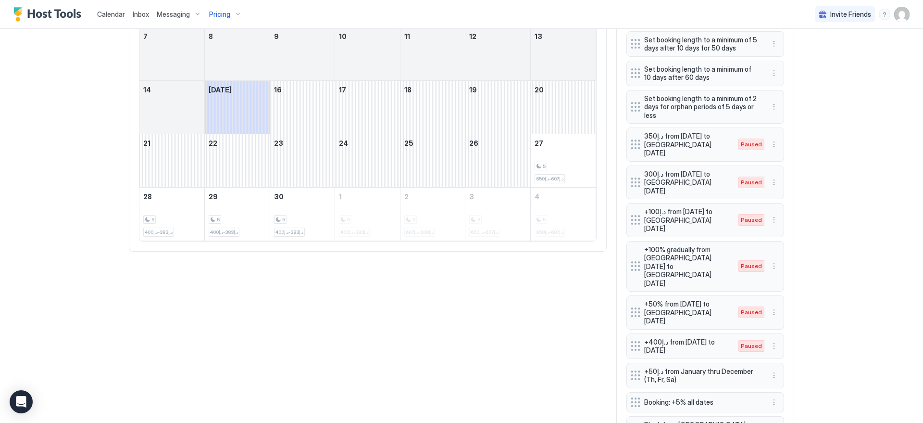
scroll to position [415, 0]
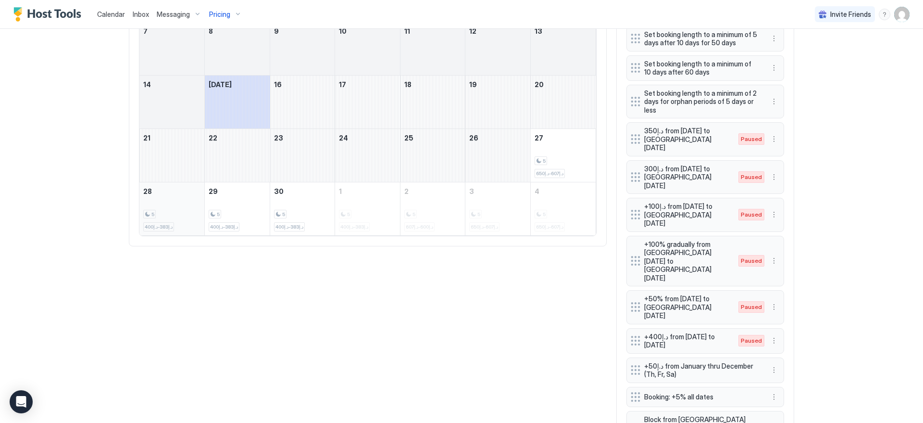
click at [179, 206] on div "5 د.إ383-د.إ400" at bounding box center [171, 208] width 57 height 45
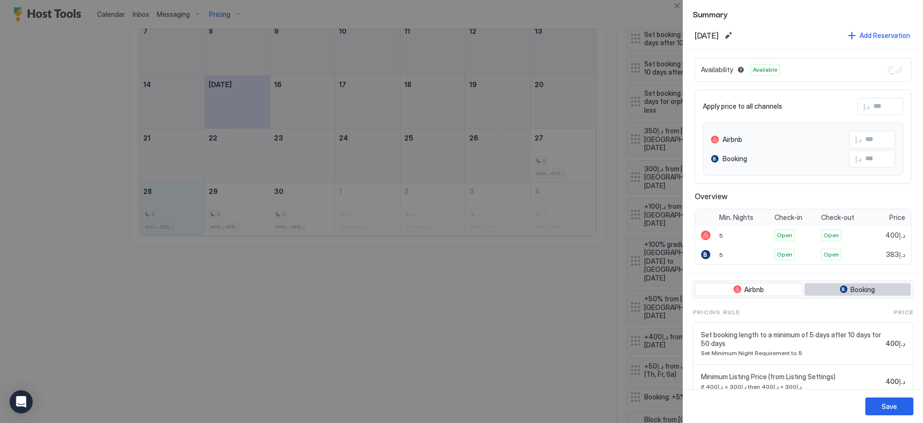
scroll to position [42, 0]
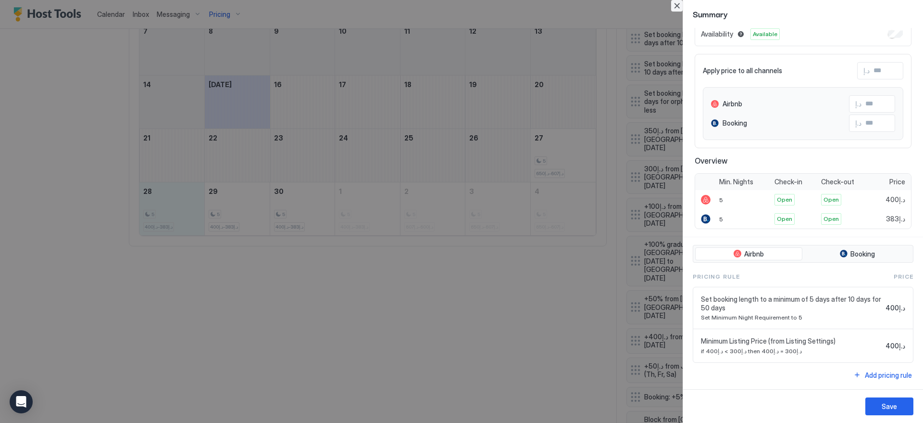
click at [676, 6] on button "Close" at bounding box center [677, 6] width 12 height 12
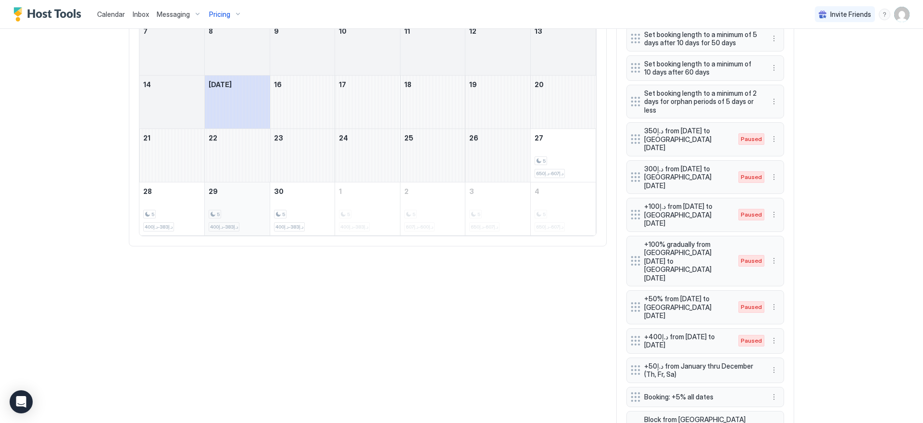
click at [259, 189] on div "5 د.إ383-د.إ400" at bounding box center [237, 208] width 57 height 45
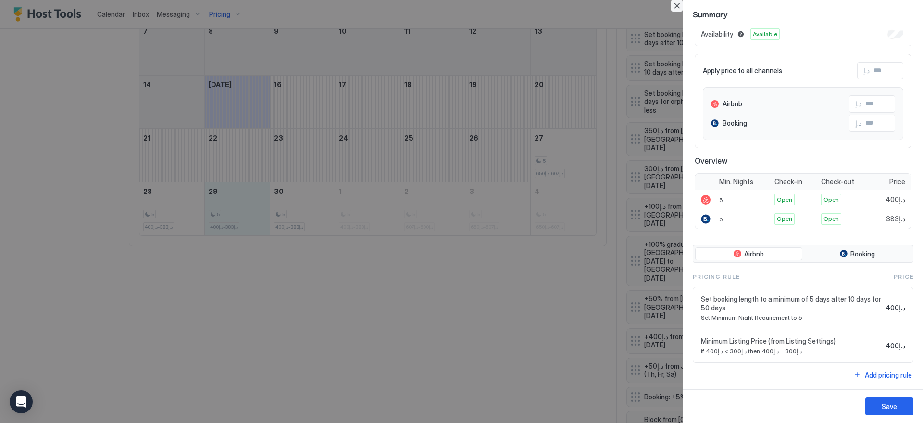
click at [677, 6] on button "Close" at bounding box center [677, 6] width 12 height 12
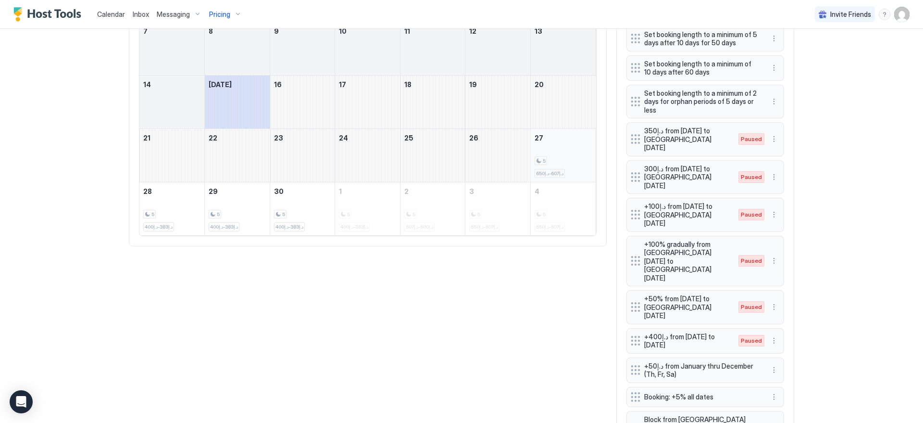
click at [555, 142] on div "5 د.إ607-د.إ650" at bounding box center [563, 155] width 57 height 45
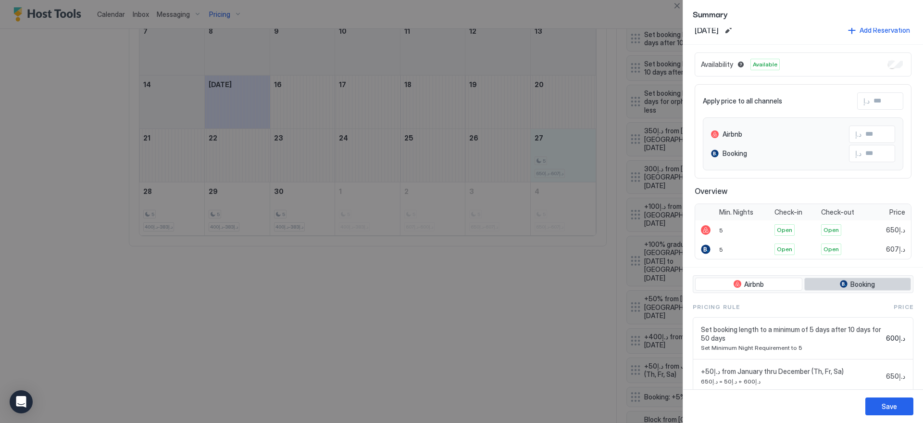
scroll to position [0, 0]
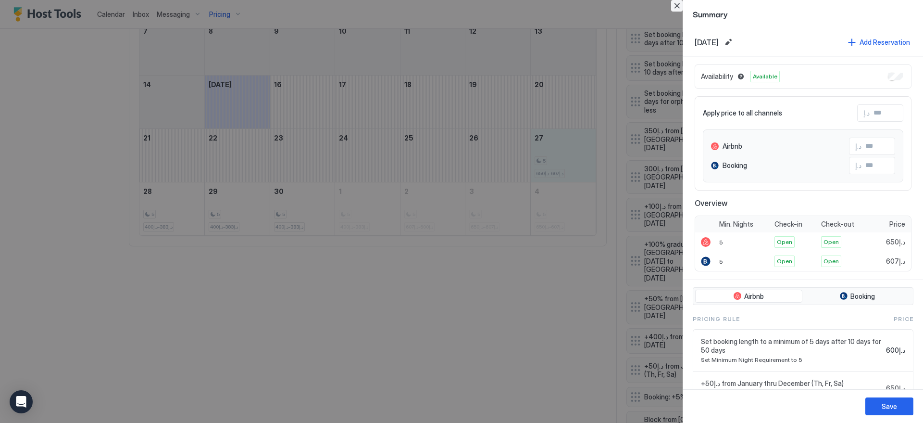
click at [680, 5] on button "Close" at bounding box center [677, 6] width 12 height 12
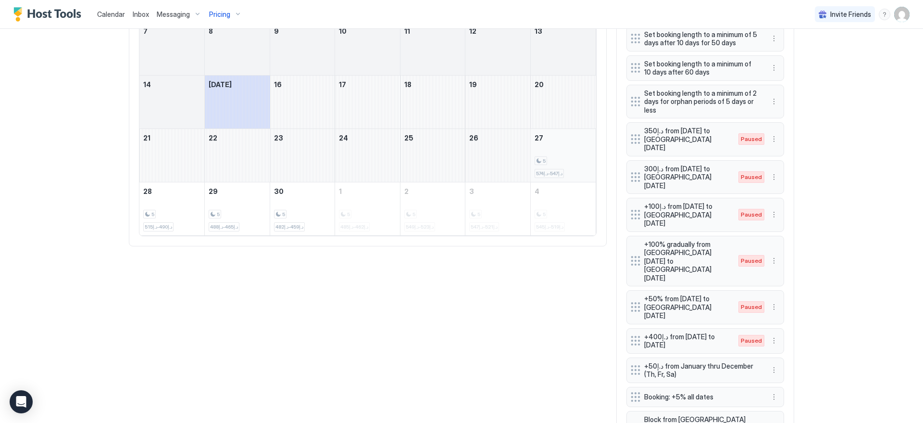
click at [576, 137] on div "5 د.إ547-د.إ574" at bounding box center [563, 155] width 57 height 45
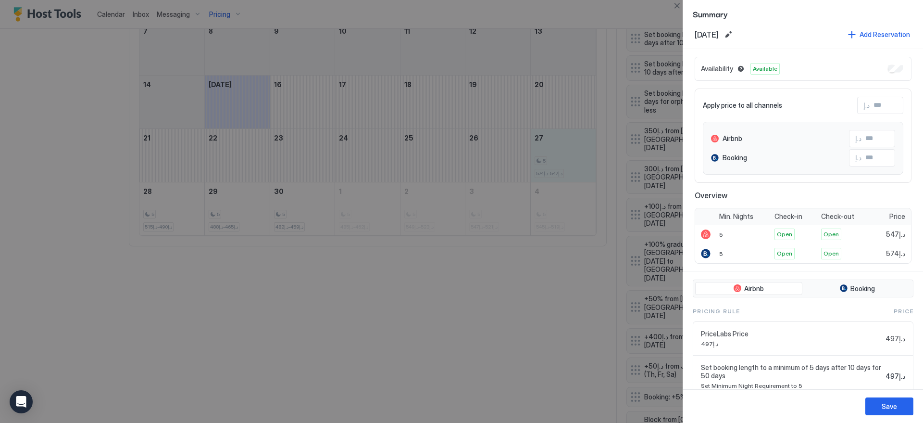
scroll to position [50, 0]
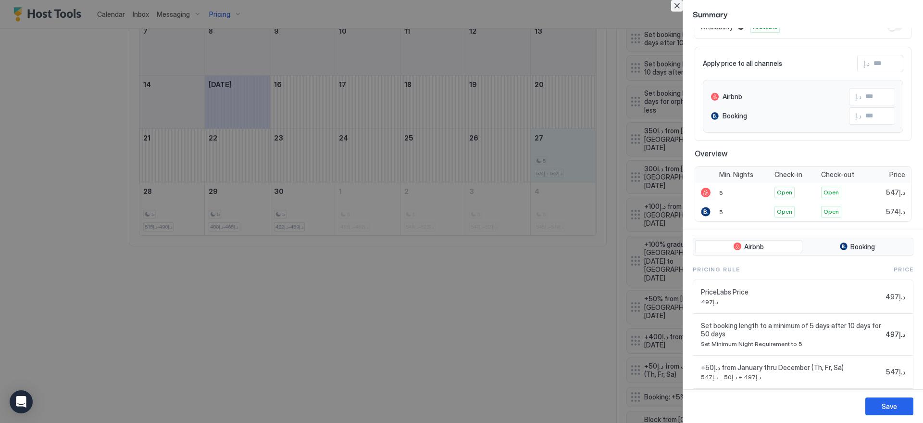
click at [678, 8] on button "Close" at bounding box center [677, 6] width 12 height 12
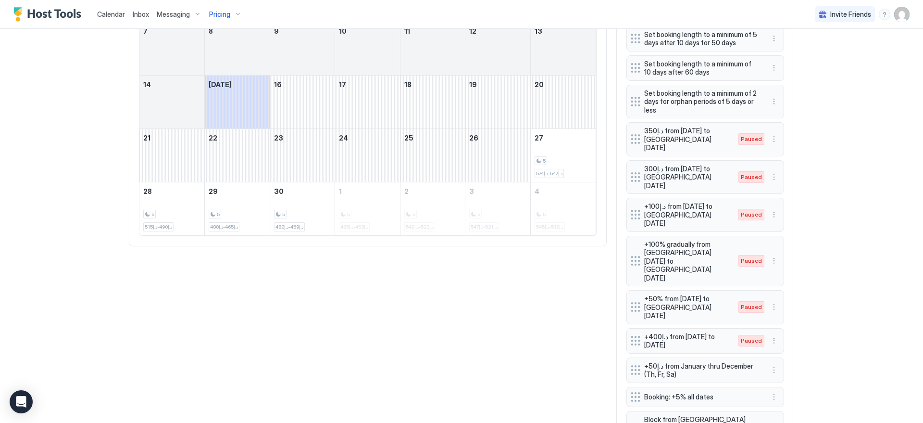
scroll to position [0, 0]
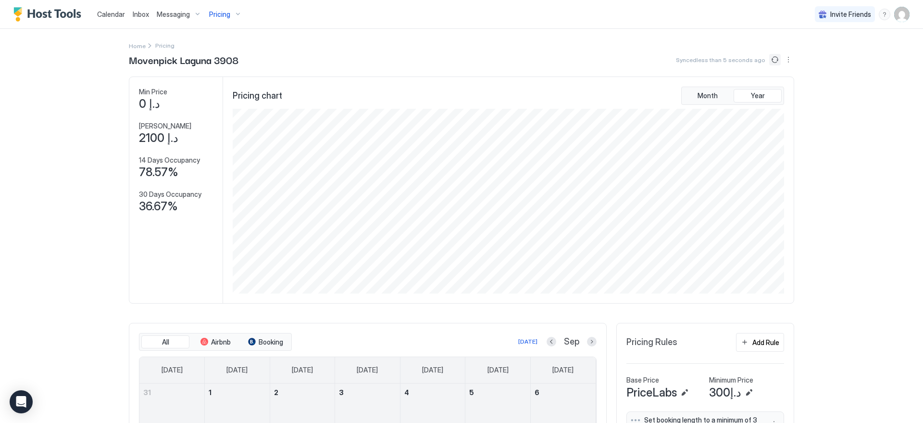
click at [770, 59] on button "Sync prices" at bounding box center [775, 60] width 12 height 12
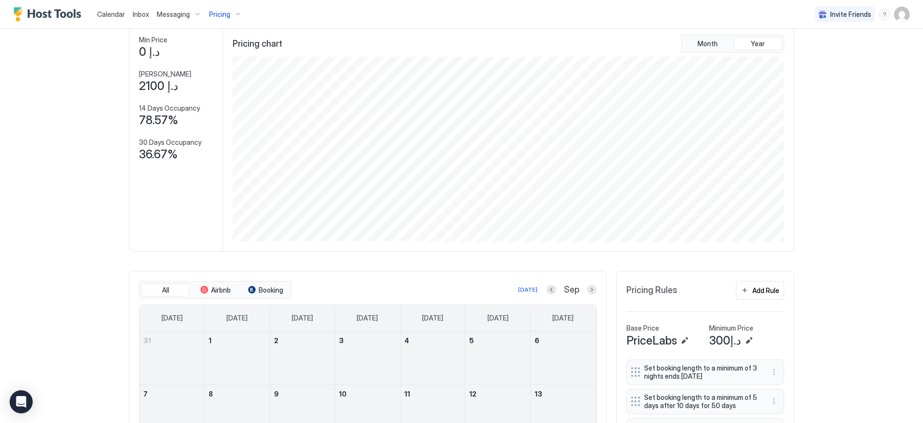
scroll to position [52, 0]
click at [229, 14] on div "Pricing" at bounding box center [225, 14] width 40 height 16
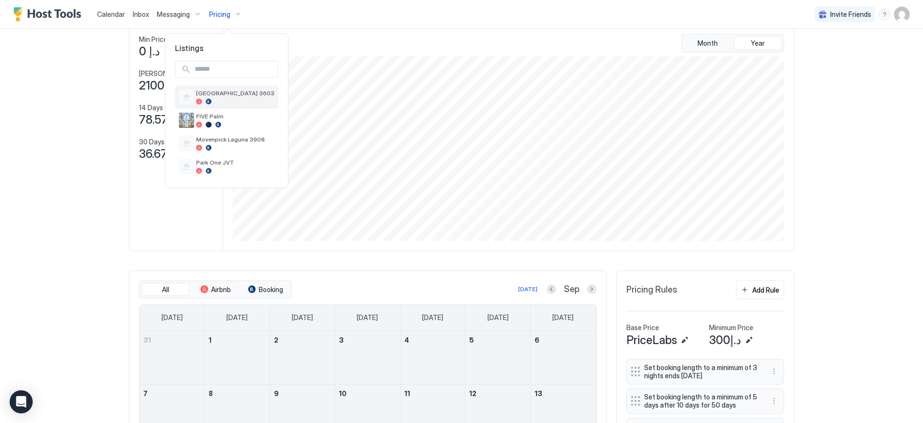
click at [249, 94] on span "[GEOGRAPHIC_DATA] 3603" at bounding box center [235, 92] width 78 height 7
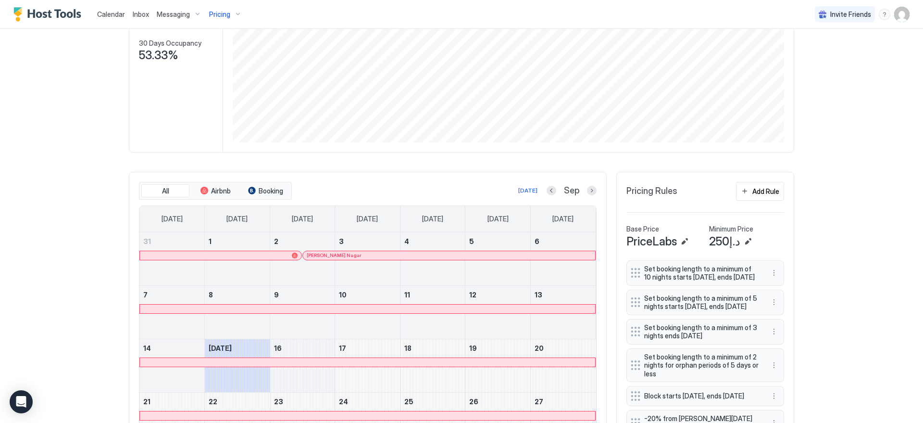
scroll to position [329, 0]
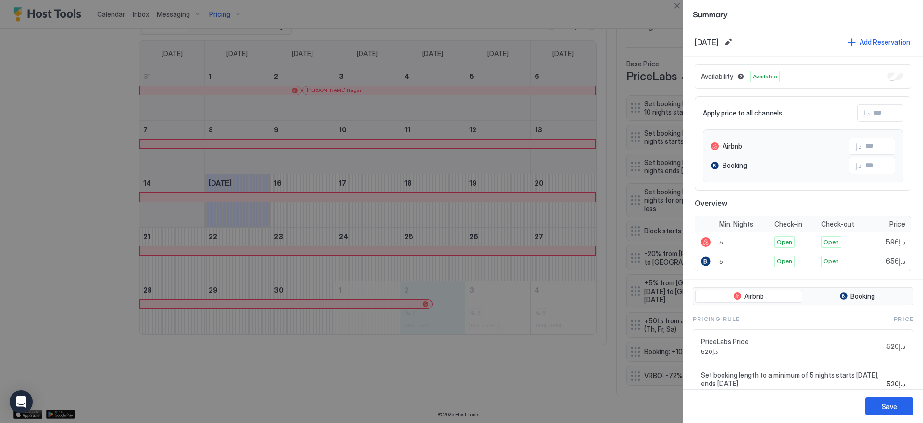
click at [507, 279] on div at bounding box center [461, 211] width 923 height 423
click at [679, 5] on button "Close" at bounding box center [677, 6] width 12 height 12
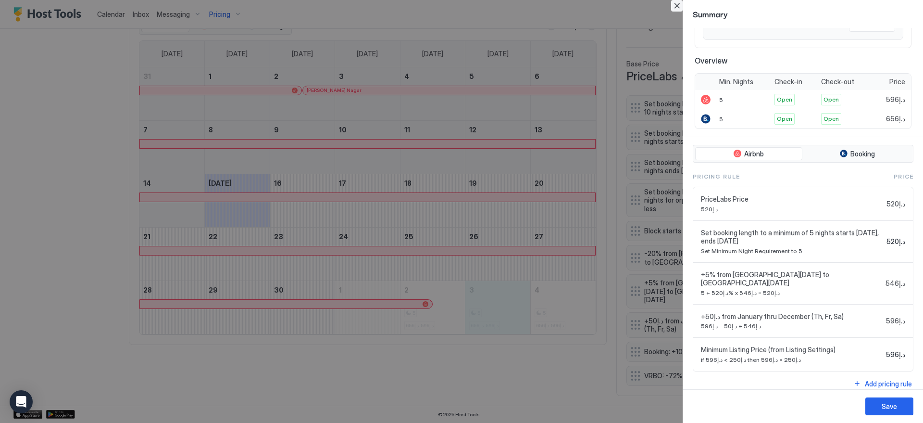
click at [676, 6] on button "Close" at bounding box center [677, 6] width 12 height 12
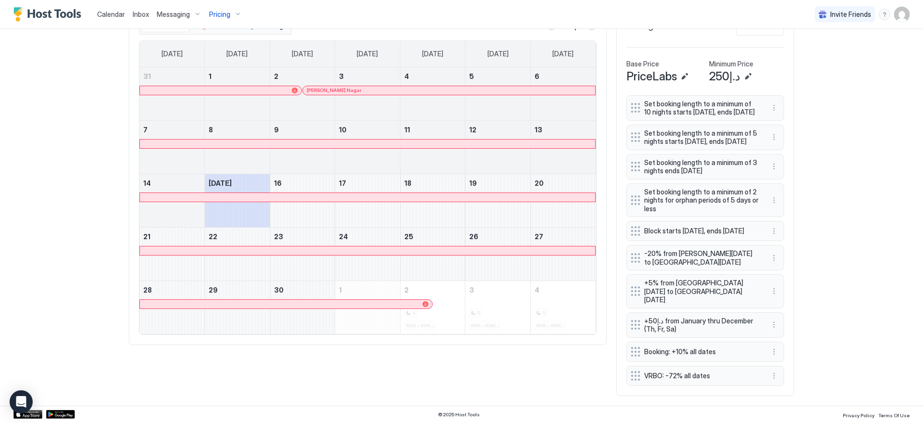
scroll to position [0, 0]
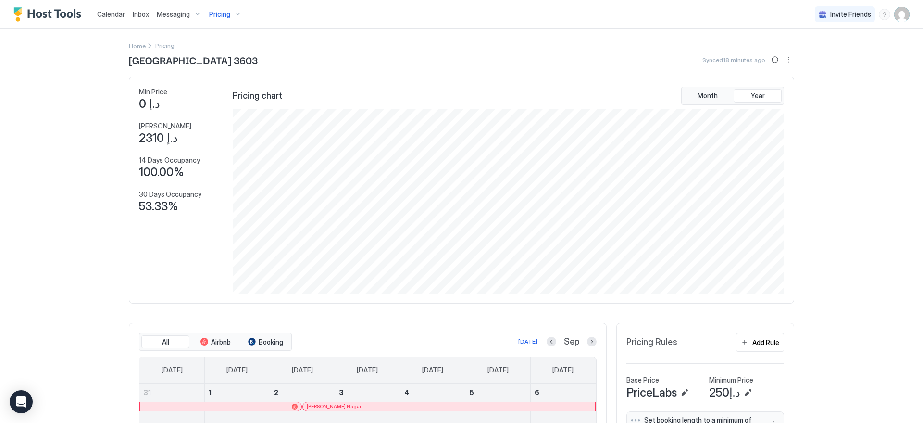
click at [225, 18] on span "Pricing" at bounding box center [219, 14] width 21 height 9
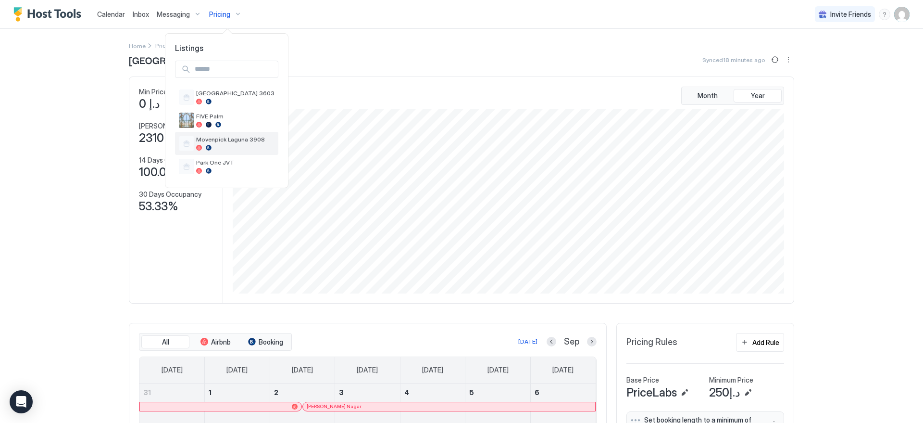
click at [236, 138] on span "Movenpick Laguna 3908" at bounding box center [235, 139] width 78 height 7
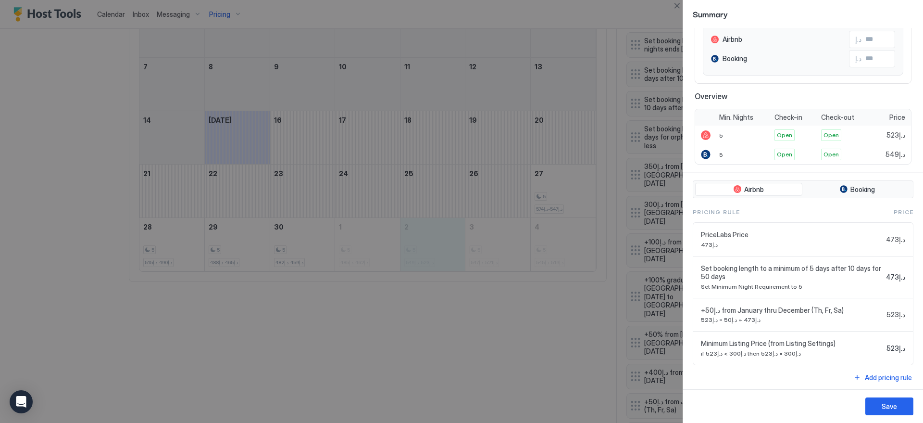
scroll to position [109, 0]
click at [675, 5] on button "Close" at bounding box center [677, 6] width 12 height 12
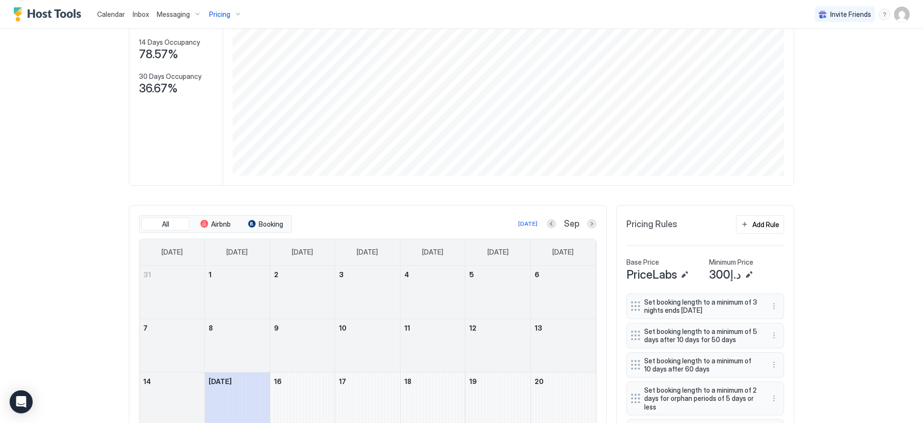
scroll to position [5, 0]
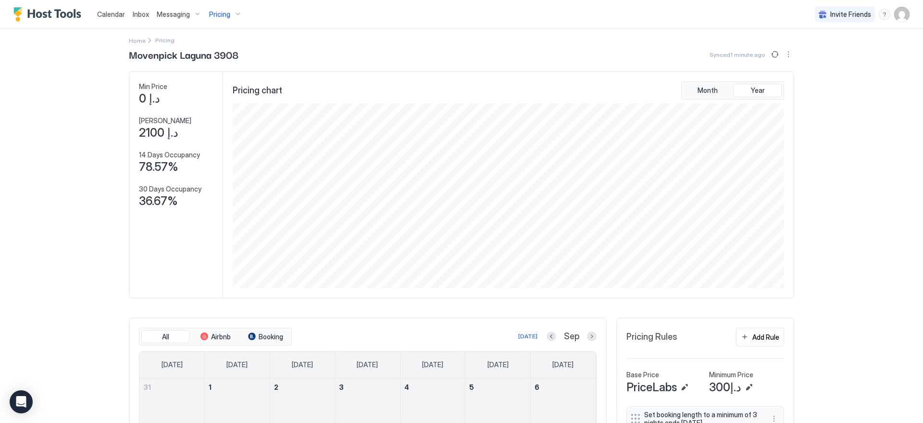
click at [230, 18] on div "Pricing" at bounding box center [225, 14] width 40 height 16
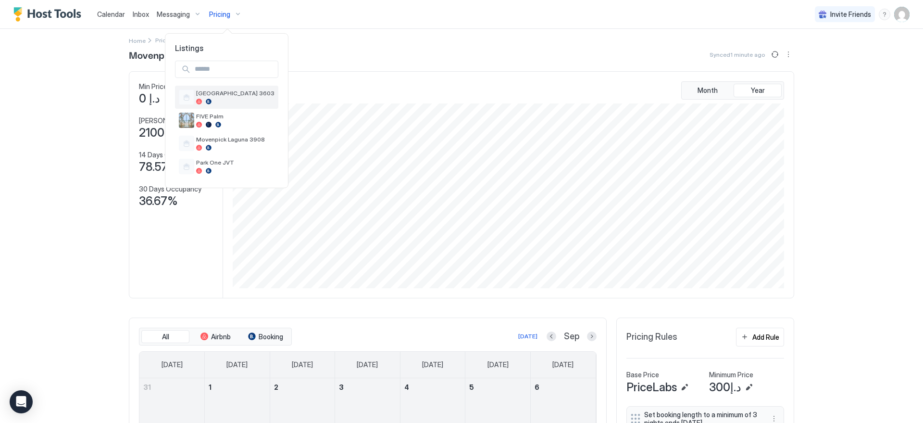
click at [255, 99] on div at bounding box center [235, 102] width 78 height 6
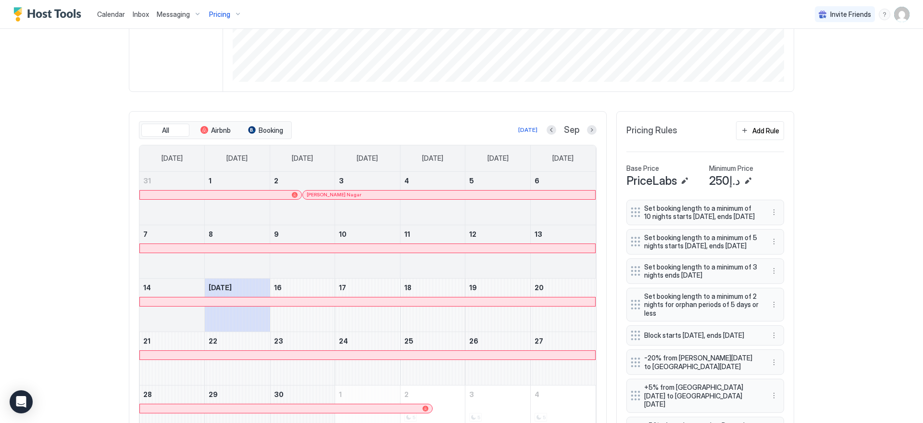
scroll to position [255, 0]
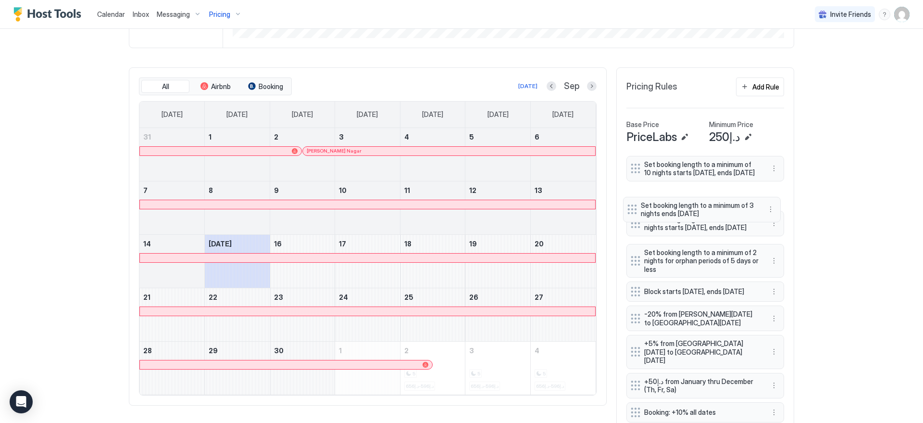
drag, startPoint x: 633, startPoint y: 242, endPoint x: 633, endPoint y: 208, distance: 34.6
click at [633, 208] on div "Set booking length to a minimum of 10 nights starts [DATE], ends [DATE] Set boo…" at bounding box center [706, 301] width 158 height 290
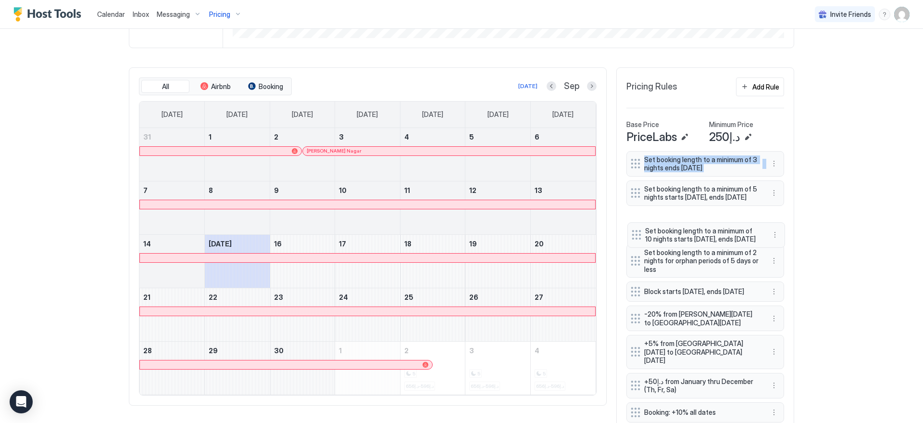
drag, startPoint x: 630, startPoint y: 172, endPoint x: 635, endPoint y: 238, distance: 66.5
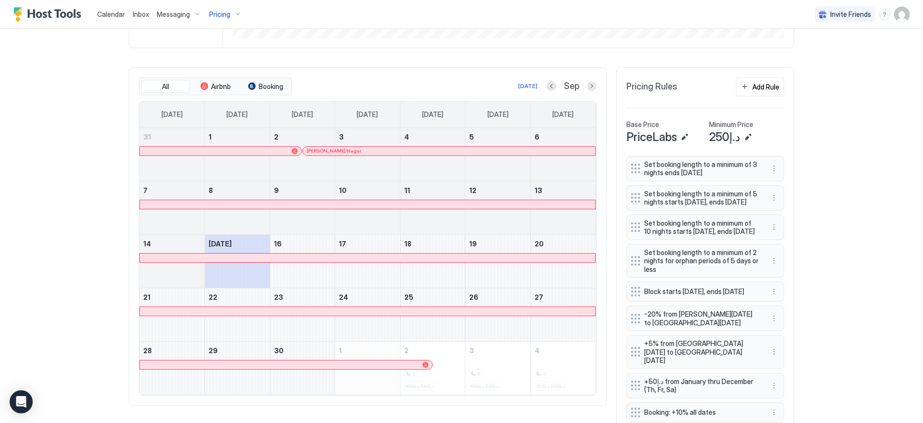
click at [863, 215] on div "Calendar Inbox Messaging Pricing Invite Friends EN Home Pricing [GEOGRAPHIC_DAT…" at bounding box center [461, 211] width 923 height 423
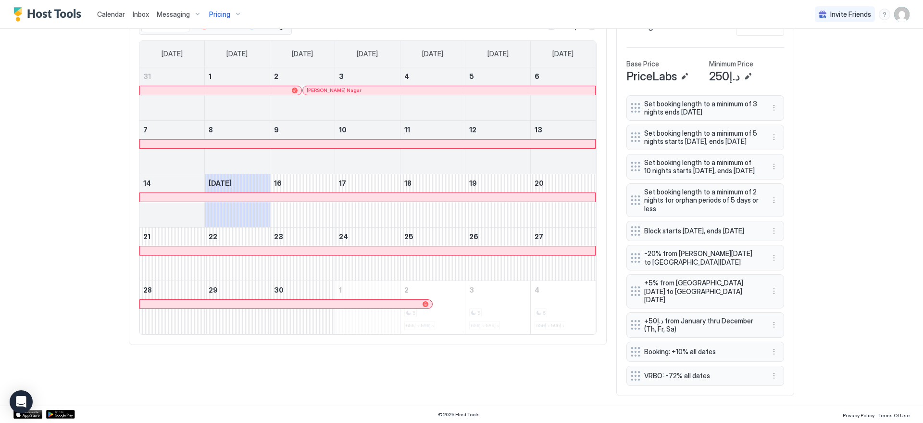
scroll to position [327, 0]
click at [238, 17] on div "Pricing" at bounding box center [225, 14] width 40 height 16
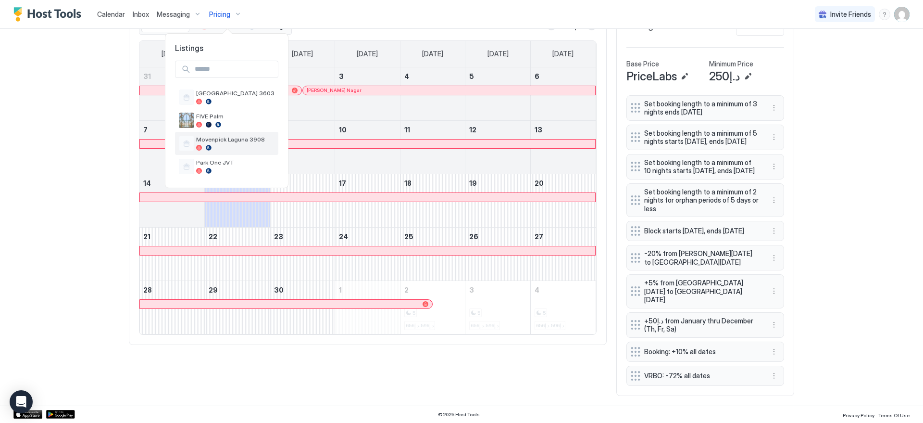
click at [232, 146] on div at bounding box center [235, 148] width 78 height 6
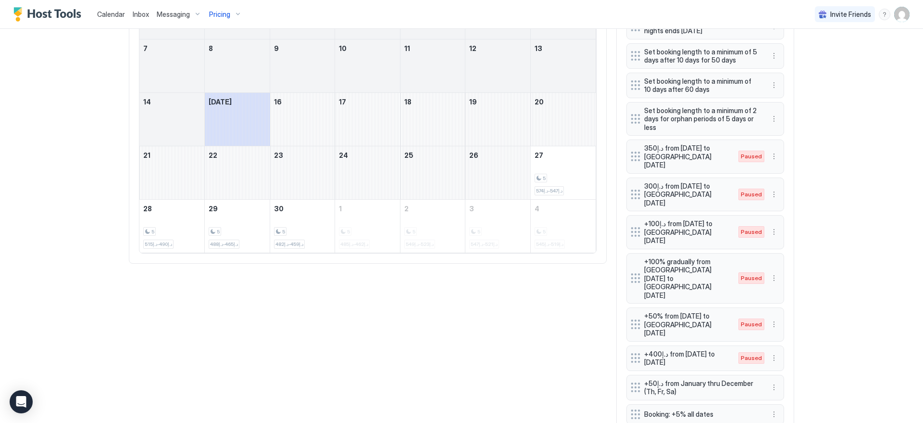
scroll to position [415, 0]
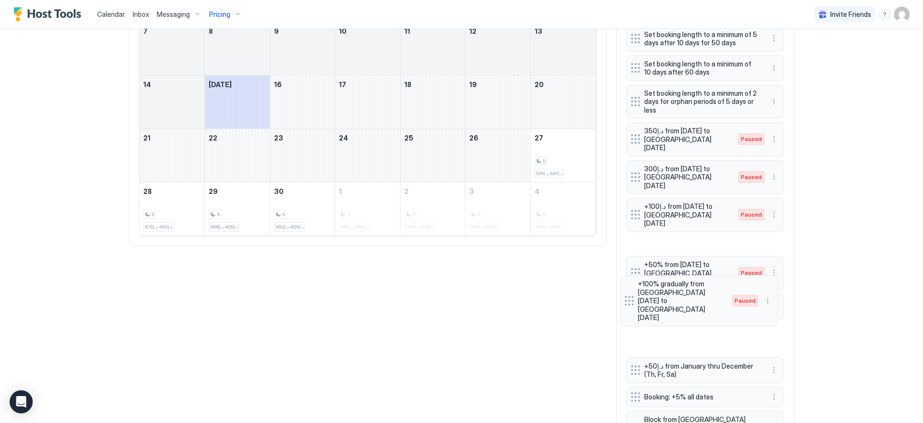
drag, startPoint x: 632, startPoint y: 222, endPoint x: 629, endPoint y: 287, distance: 65.0
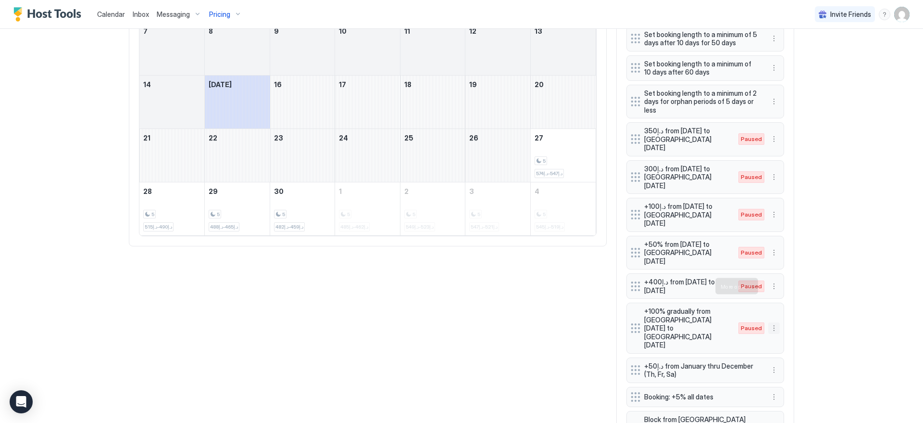
click at [768, 322] on button "More options" at bounding box center [774, 328] width 12 height 12
click at [778, 299] on div "Edit" at bounding box center [779, 299] width 21 height 7
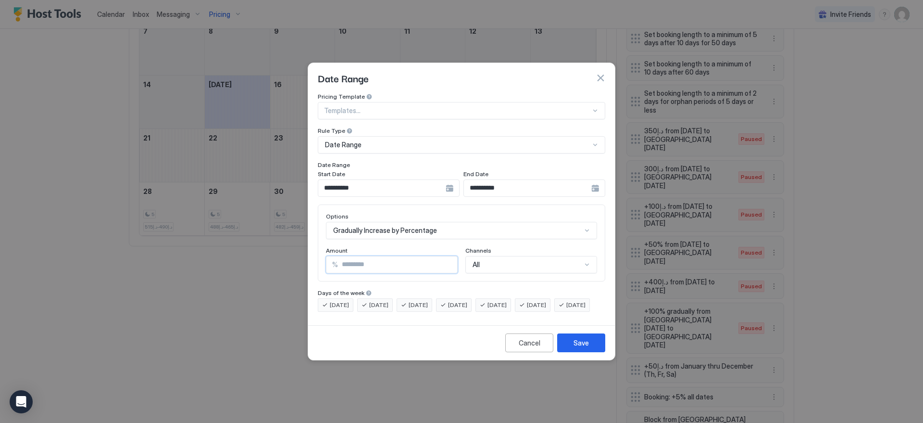
drag, startPoint x: 369, startPoint y: 255, endPoint x: 232, endPoint y: 244, distance: 137.0
click at [232, 244] on div "**********" at bounding box center [461, 211] width 923 height 423
type input "*"
click at [451, 179] on div "**********" at bounding box center [389, 187] width 142 height 17
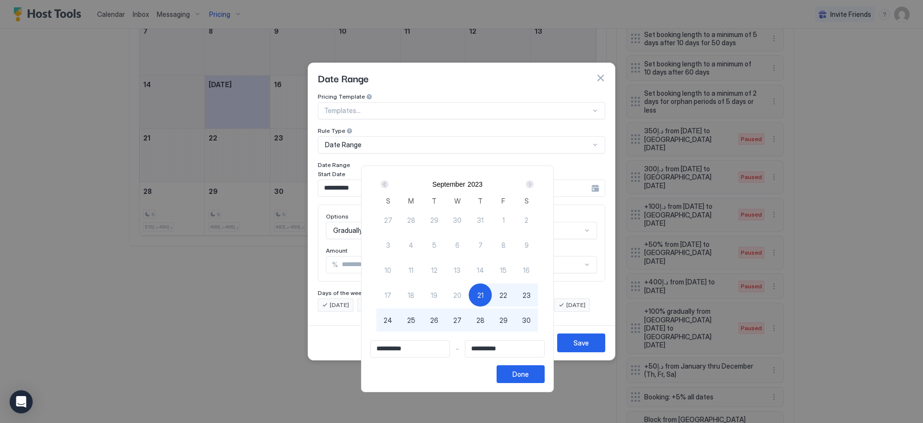
click at [534, 184] on div "Next" at bounding box center [530, 184] width 8 height 8
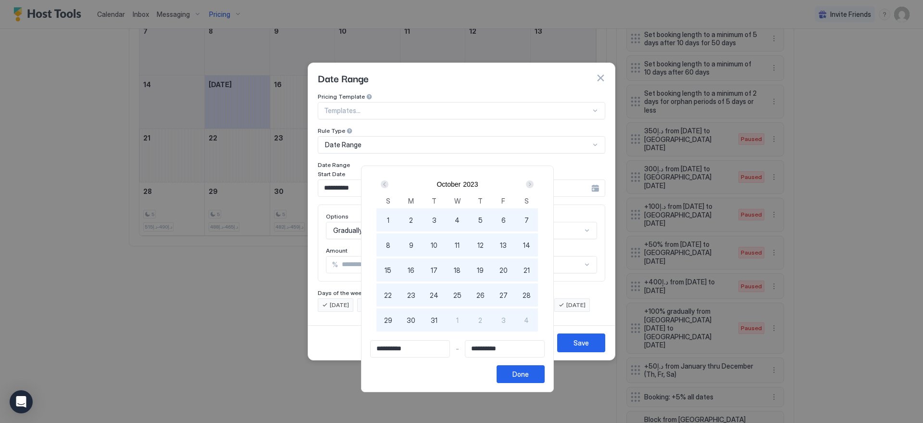
click at [534, 184] on div "Next" at bounding box center [530, 184] width 8 height 8
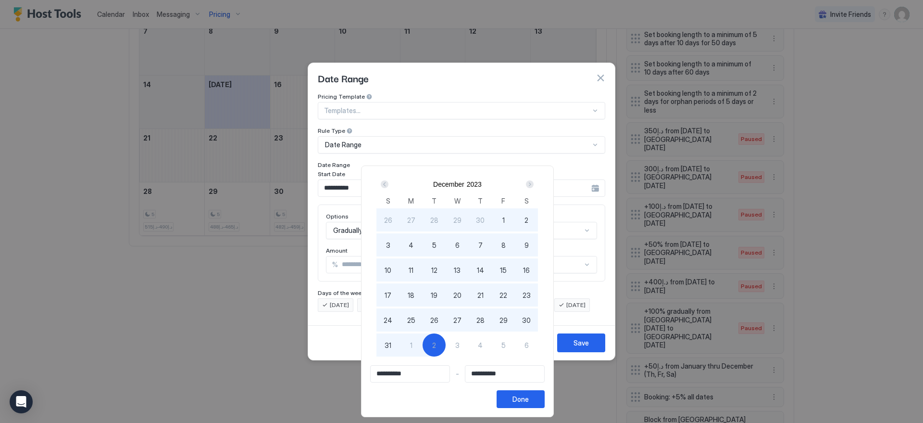
click at [534, 184] on div "Next" at bounding box center [530, 184] width 8 height 8
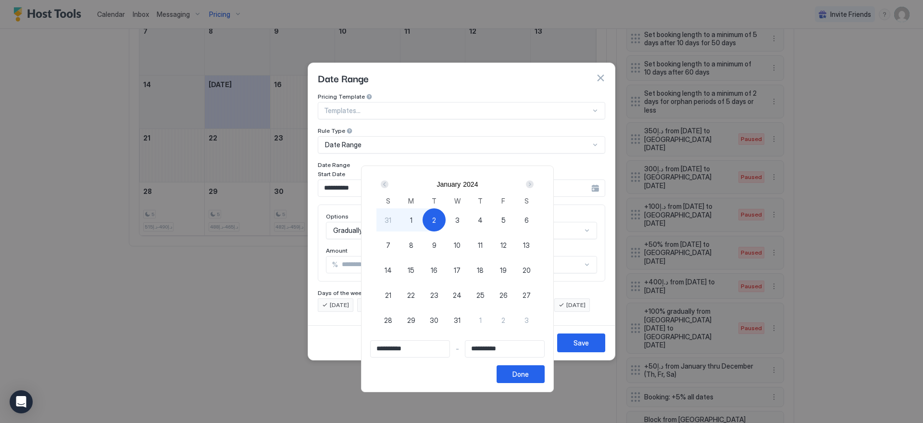
click at [534, 184] on div "Next" at bounding box center [530, 184] width 8 height 8
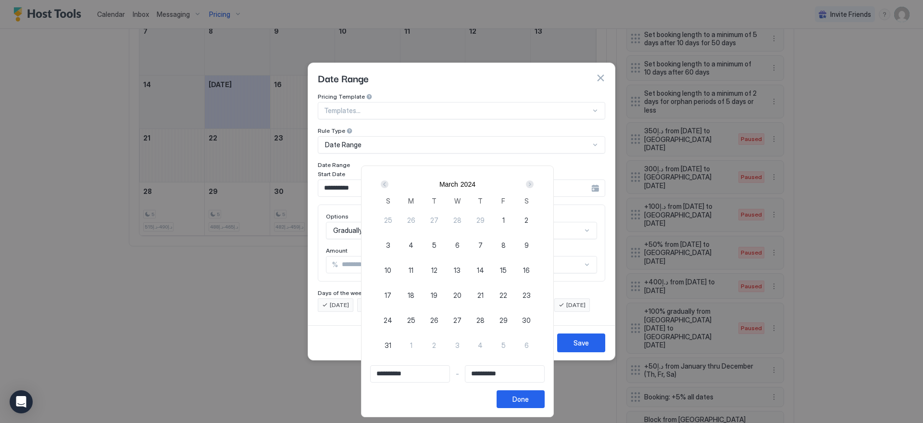
click at [534, 184] on div "Next" at bounding box center [530, 184] width 8 height 8
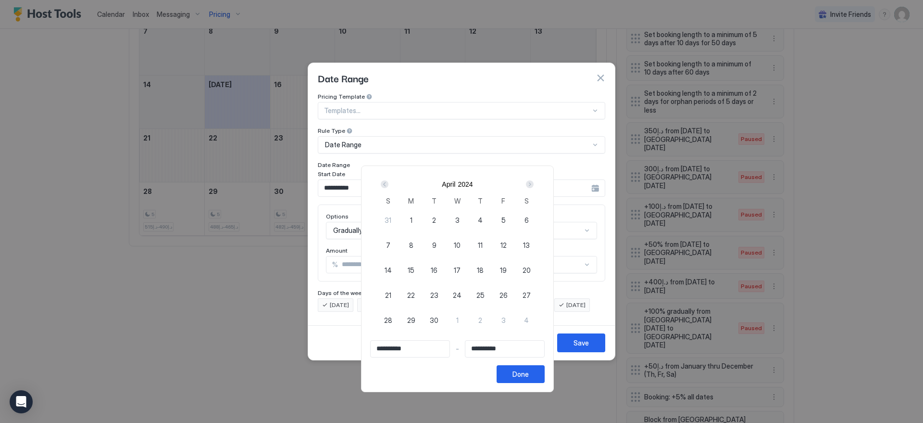
click at [534, 184] on div "Next" at bounding box center [530, 184] width 8 height 8
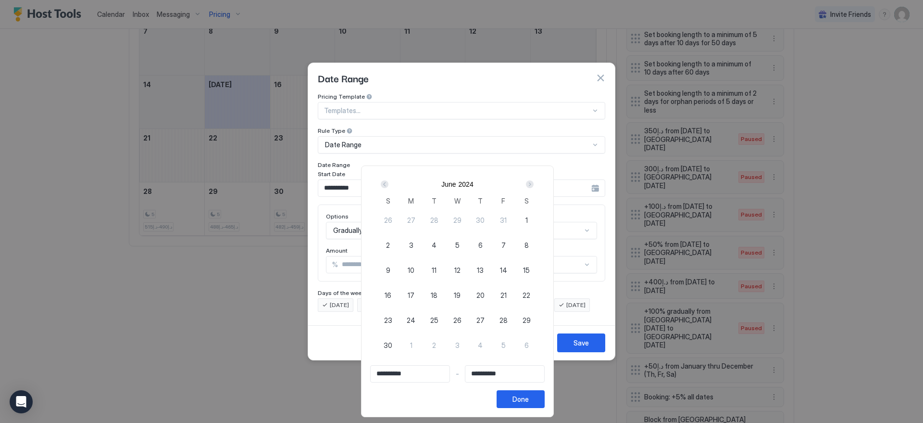
click at [534, 184] on div "Next" at bounding box center [530, 184] width 8 height 8
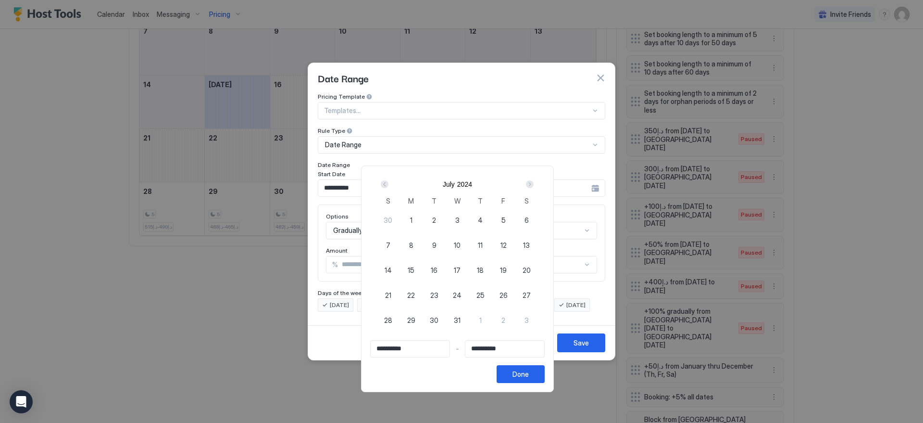
click at [534, 184] on div "Next" at bounding box center [530, 184] width 8 height 8
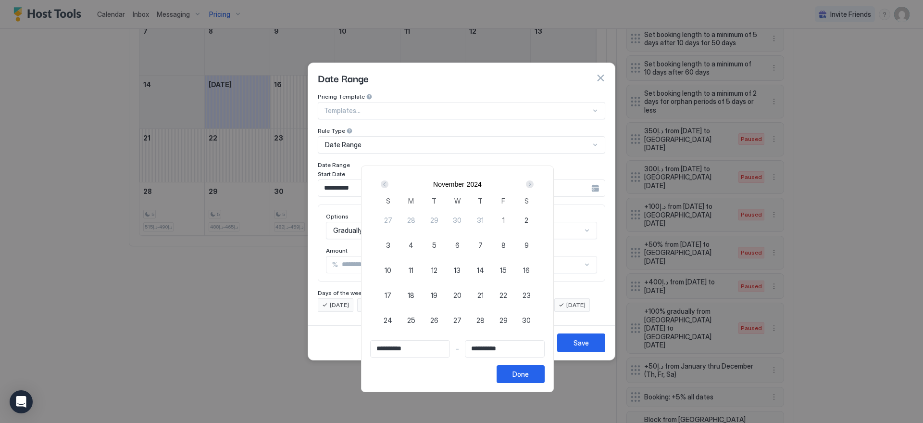
click at [534, 184] on div "Next" at bounding box center [530, 184] width 8 height 8
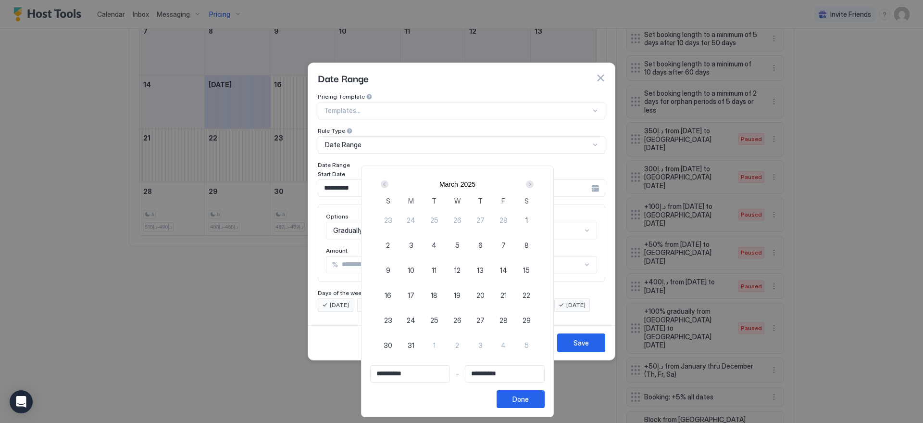
click at [534, 184] on div "Next" at bounding box center [530, 184] width 8 height 8
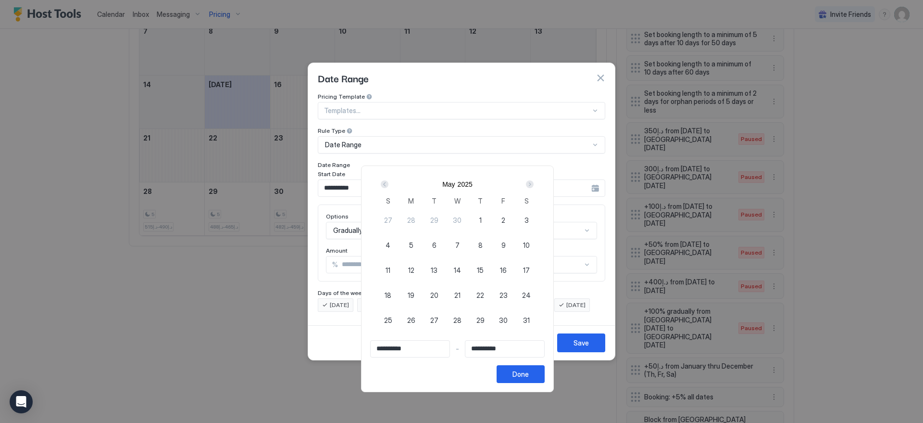
click at [534, 184] on div "Next" at bounding box center [530, 184] width 8 height 8
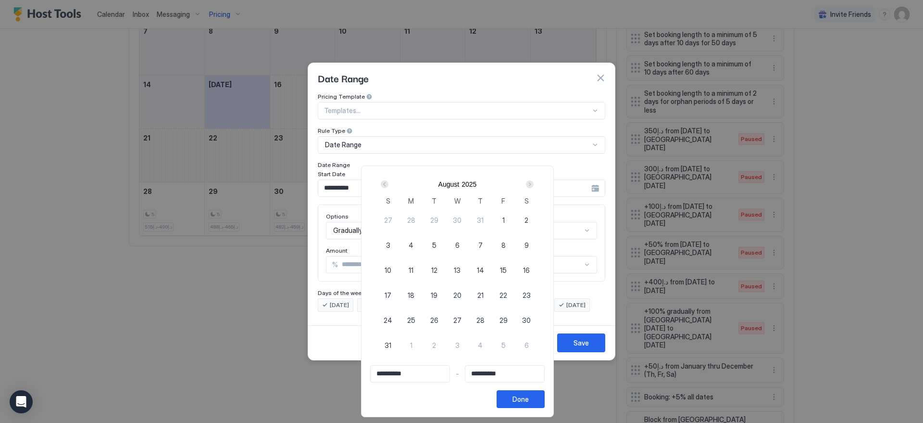
click at [534, 184] on div "Next" at bounding box center [530, 184] width 8 height 8
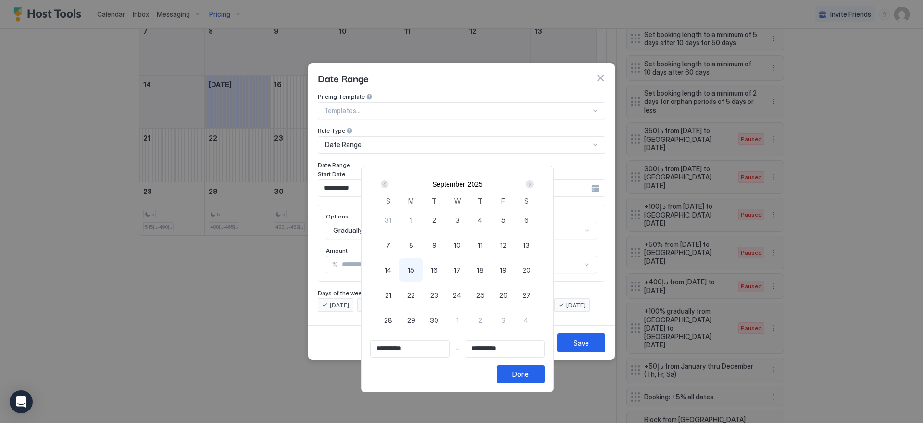
click at [420, 266] on div "15" at bounding box center [411, 269] width 23 height 23
type input "**********"
click at [534, 184] on div "Next" at bounding box center [530, 184] width 8 height 8
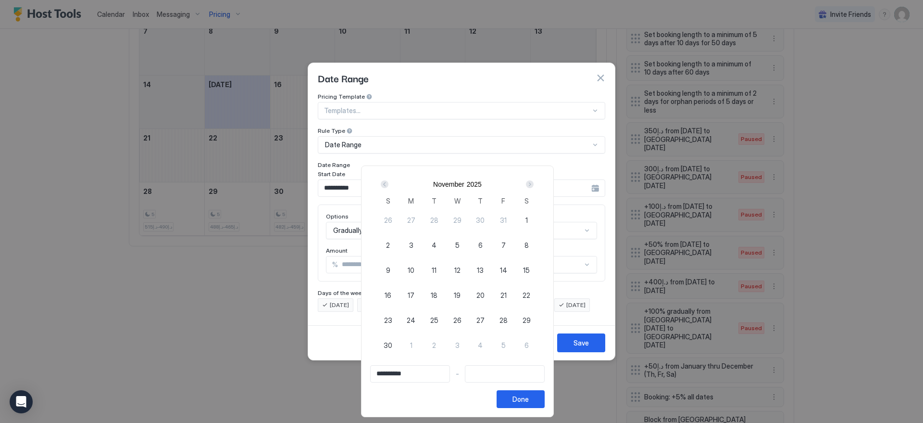
click at [534, 184] on div "Next" at bounding box center [530, 184] width 8 height 8
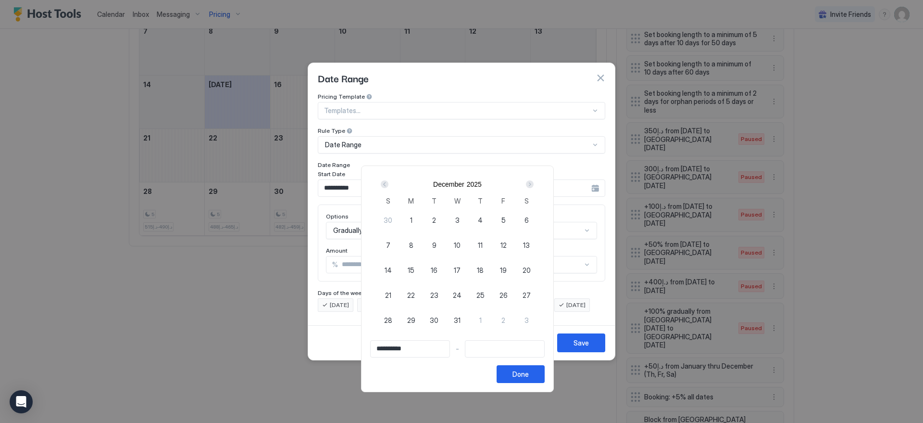
click at [534, 184] on div "Next" at bounding box center [530, 184] width 8 height 8
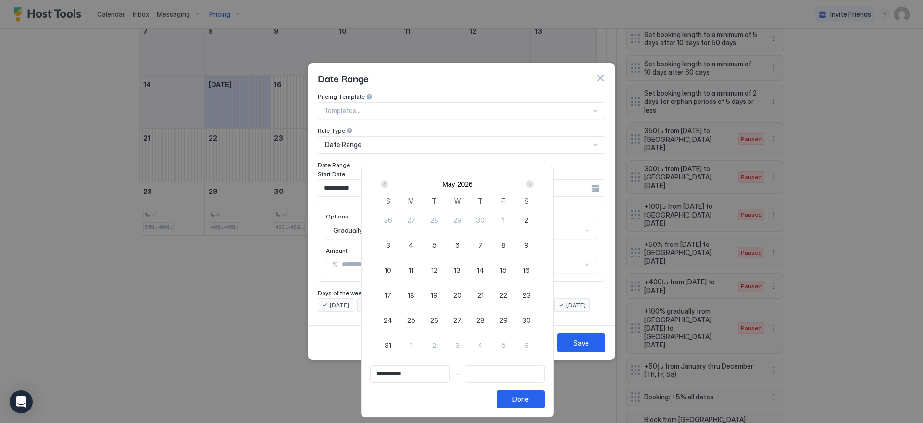
click at [534, 184] on div "Next" at bounding box center [530, 184] width 8 height 8
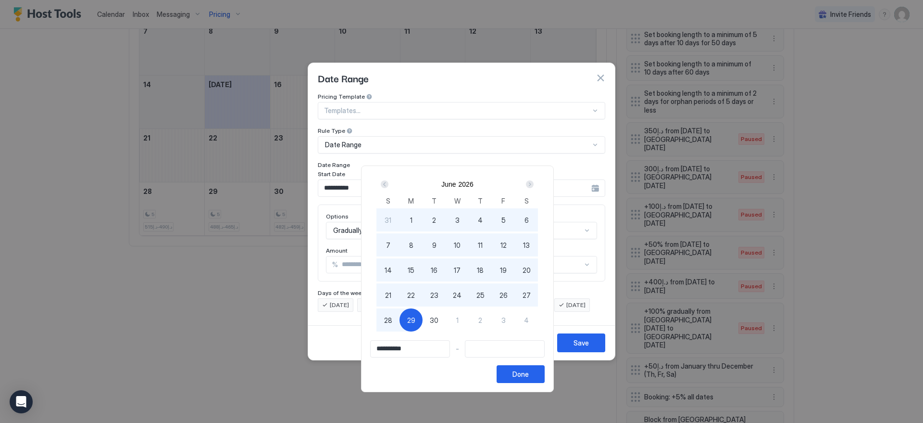
type input "**********"
click at [437, 312] on div "30" at bounding box center [434, 319] width 23 height 23
type input "**********"
click at [529, 372] on div "Done" at bounding box center [521, 374] width 16 height 10
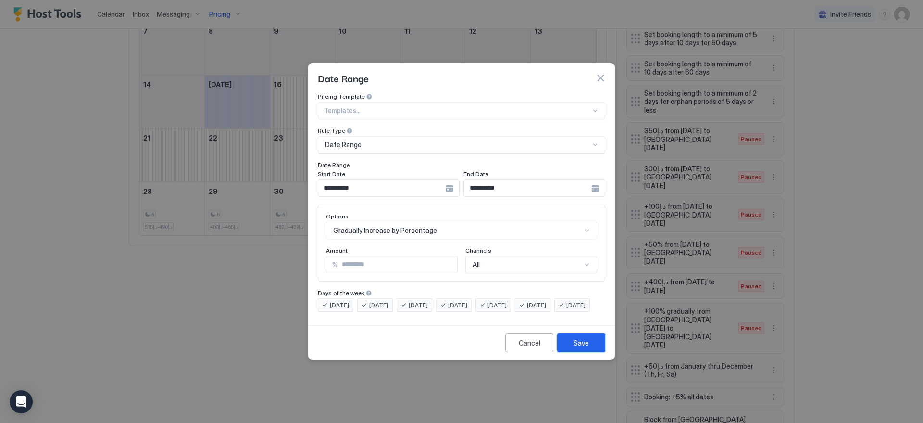
click at [579, 343] on button "Save" at bounding box center [581, 342] width 48 height 19
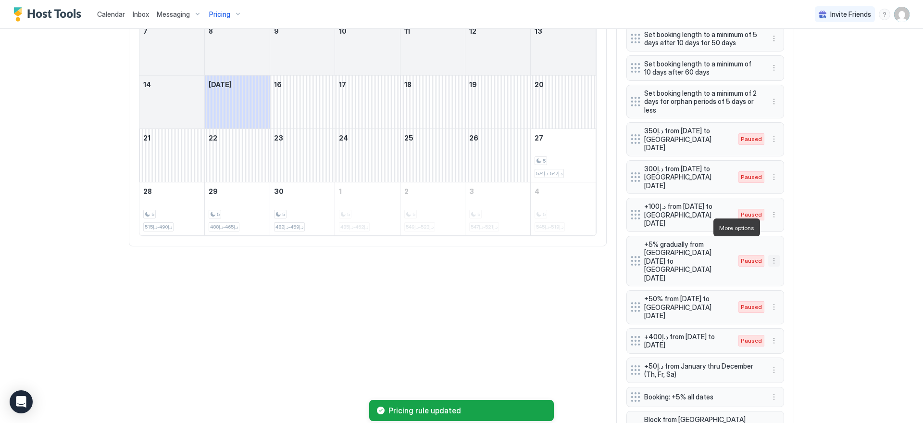
click at [772, 255] on button "More options" at bounding box center [774, 261] width 12 height 12
click at [781, 257] on span "Enable" at bounding box center [789, 255] width 19 height 7
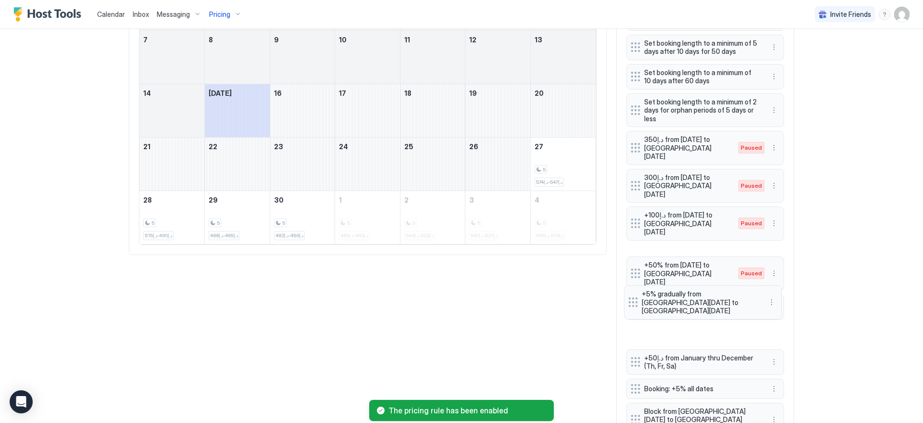
drag, startPoint x: 634, startPoint y: 229, endPoint x: 635, endPoint y: 295, distance: 66.4
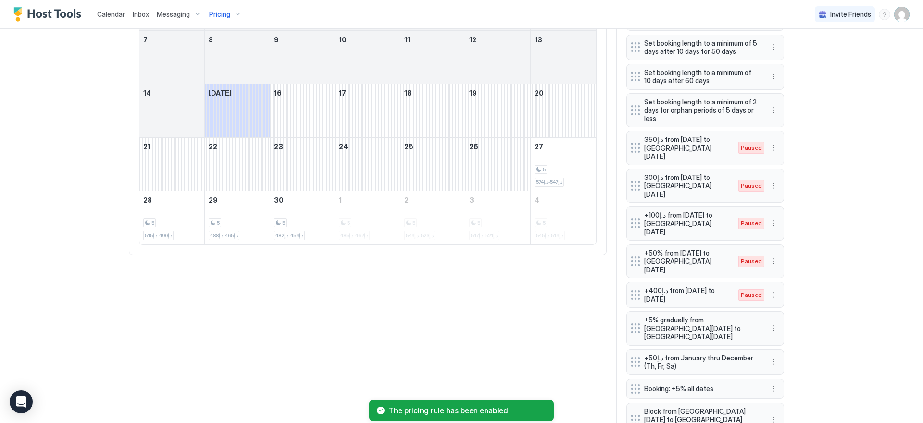
click at [814, 258] on div "Calendar Inbox Messaging Pricing Invite Friends EN Home Pricing Movenpick Lagun…" at bounding box center [461, 211] width 923 height 423
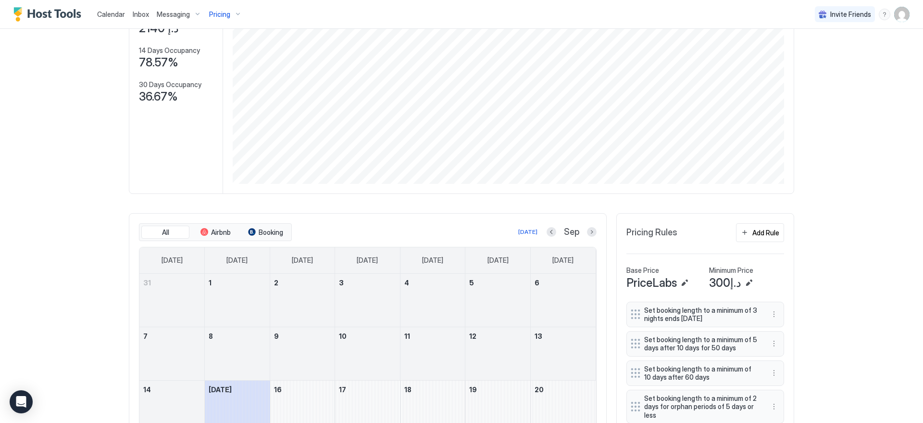
scroll to position [95, 0]
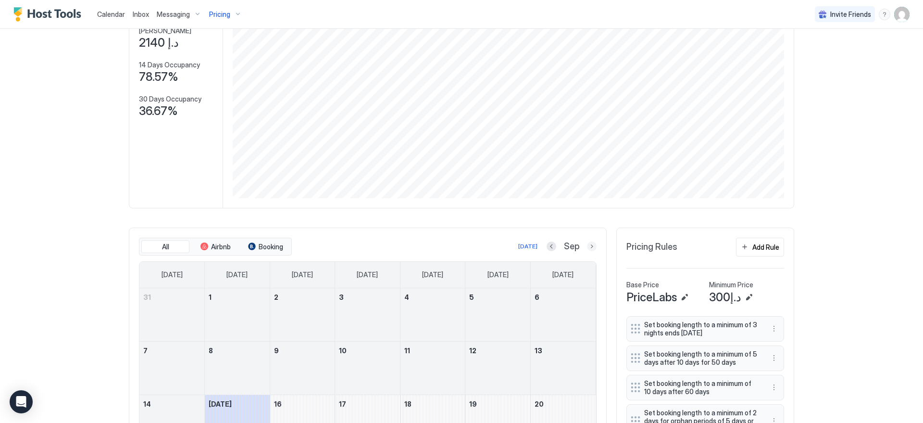
click at [591, 247] on button "Next month" at bounding box center [592, 246] width 10 height 10
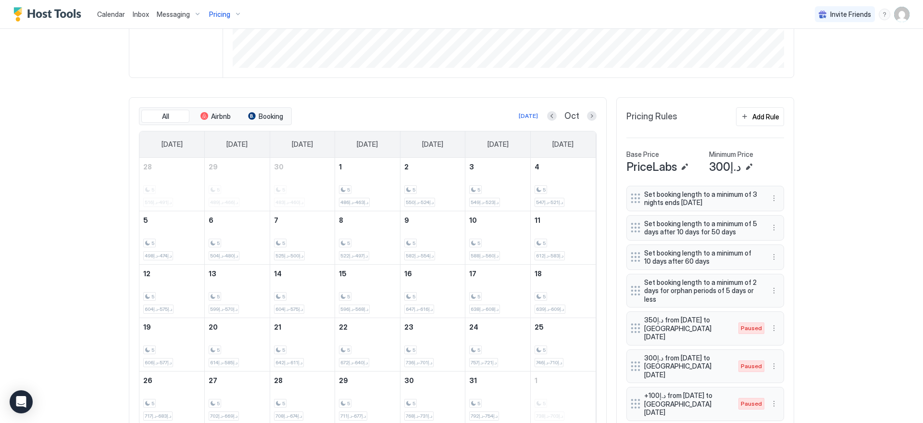
scroll to position [227, 0]
click at [589, 117] on button "Next month" at bounding box center [592, 114] width 10 height 10
